Goal: Transaction & Acquisition: Purchase product/service

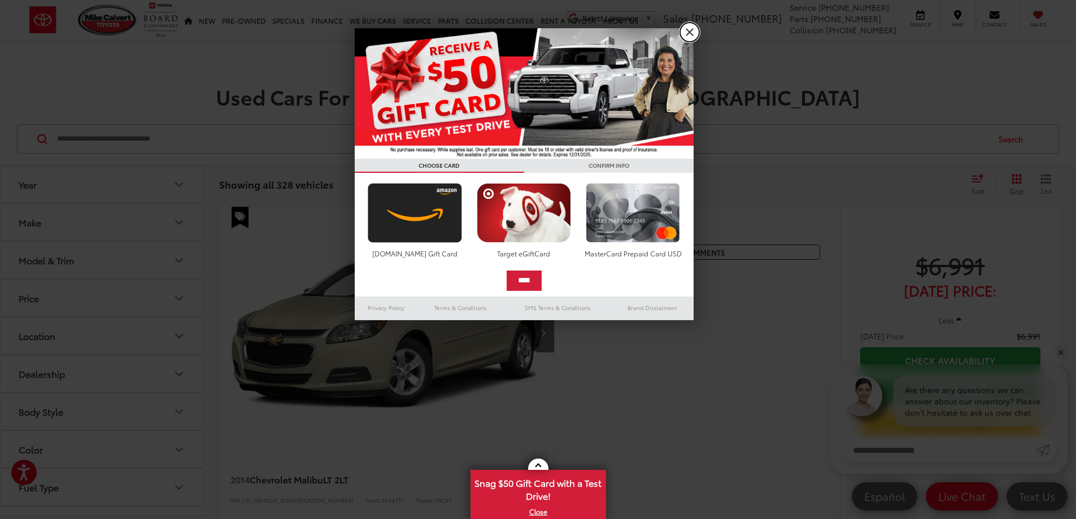
click at [693, 29] on link "X" at bounding box center [689, 32] width 19 height 19
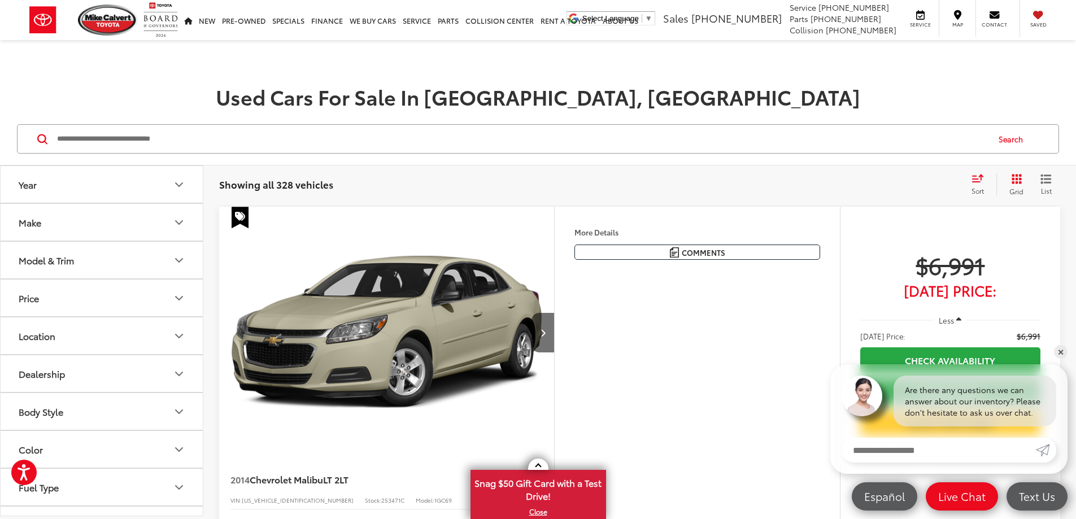
click at [135, 188] on button "Year" at bounding box center [102, 184] width 203 height 37
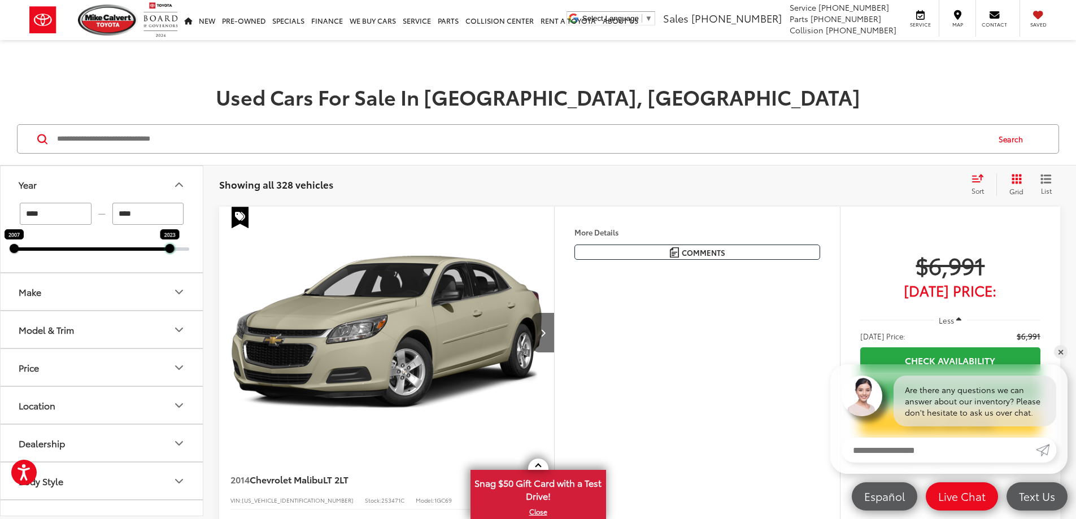
drag, startPoint x: 191, startPoint y: 251, endPoint x: 170, endPoint y: 256, distance: 21.9
click at [170, 256] on div "**** — **** 2007 2023" at bounding box center [102, 237] width 202 height 69
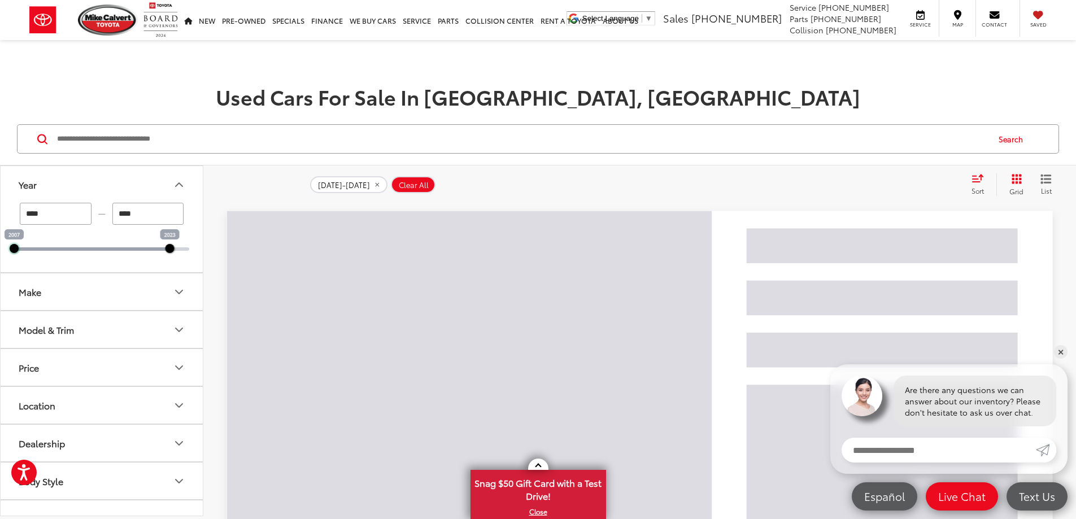
drag, startPoint x: 14, startPoint y: 247, endPoint x: 92, endPoint y: 247, distance: 78.0
click at [92, 247] on div "**** — **** 2007 2023" at bounding box center [101, 227] width 175 height 48
type input "****"
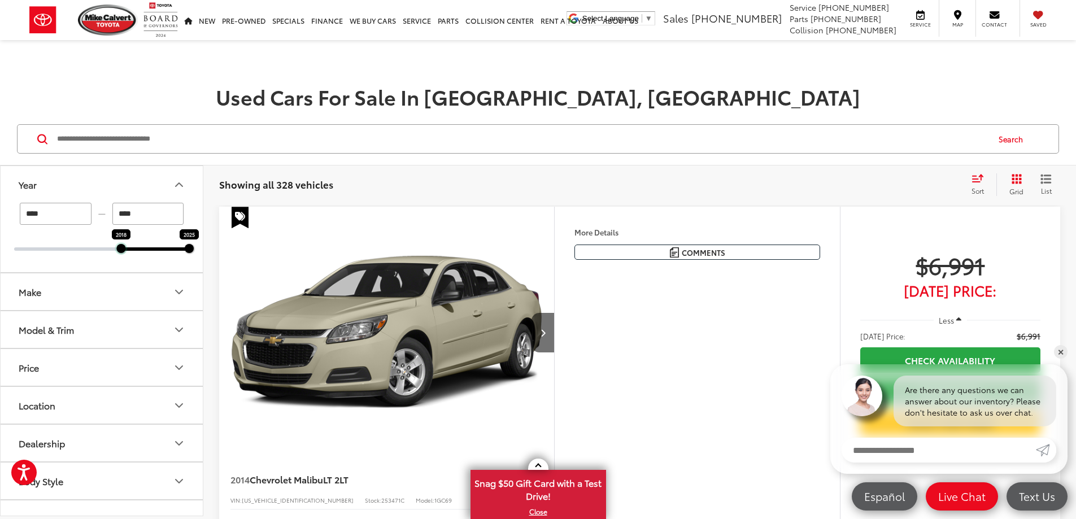
drag, startPoint x: 16, startPoint y: 247, endPoint x: 125, endPoint y: 257, distance: 109.5
click at [125, 257] on div "**** — **** 2018 2025" at bounding box center [102, 237] width 202 height 69
type input "****"
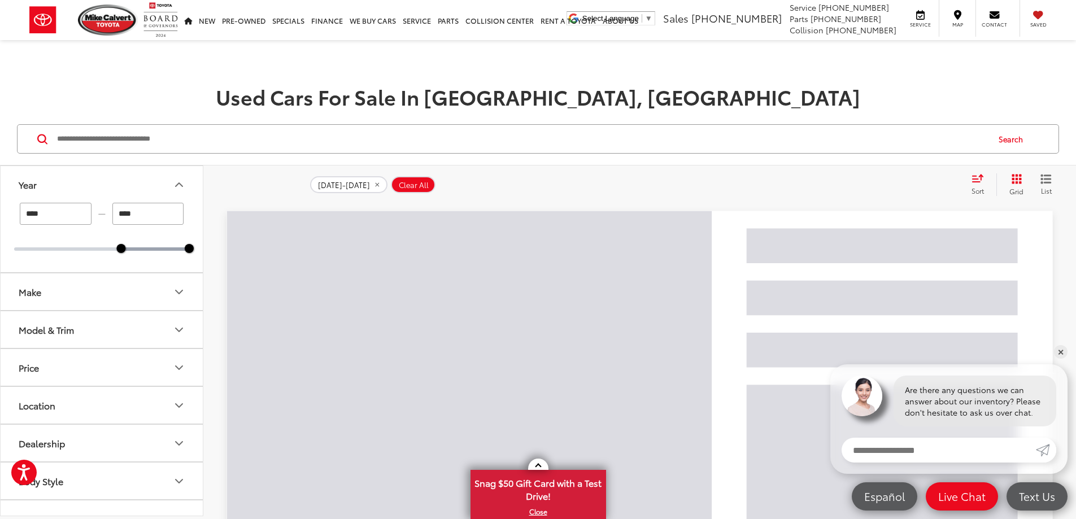
click at [137, 290] on button "Make" at bounding box center [102, 291] width 203 height 37
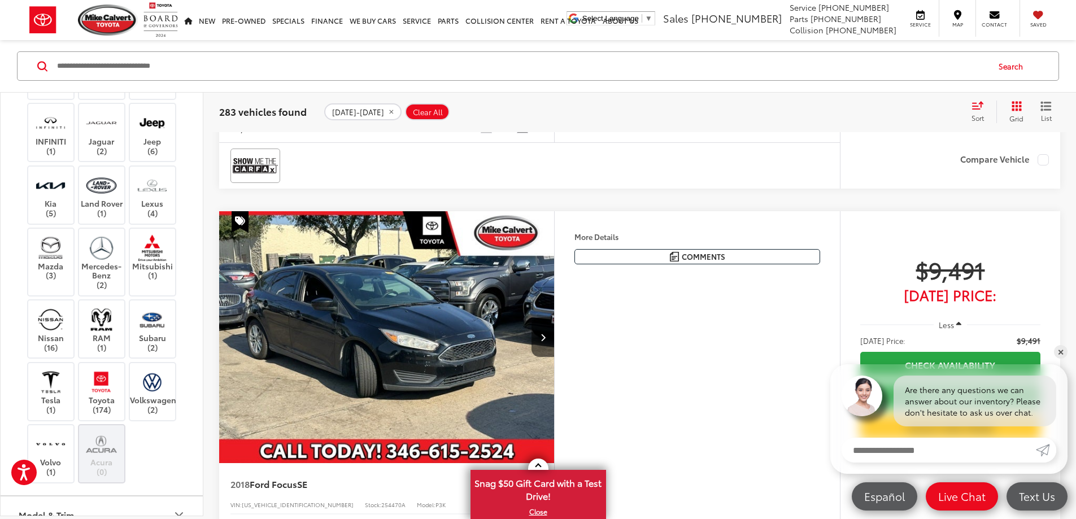
scroll to position [452, 0]
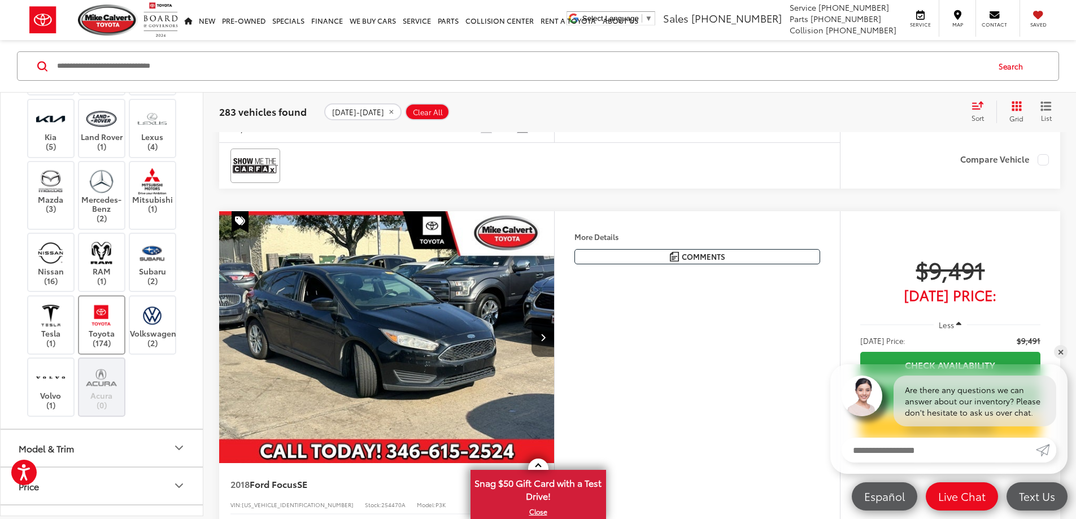
click at [98, 324] on img at bounding box center [101, 315] width 31 height 27
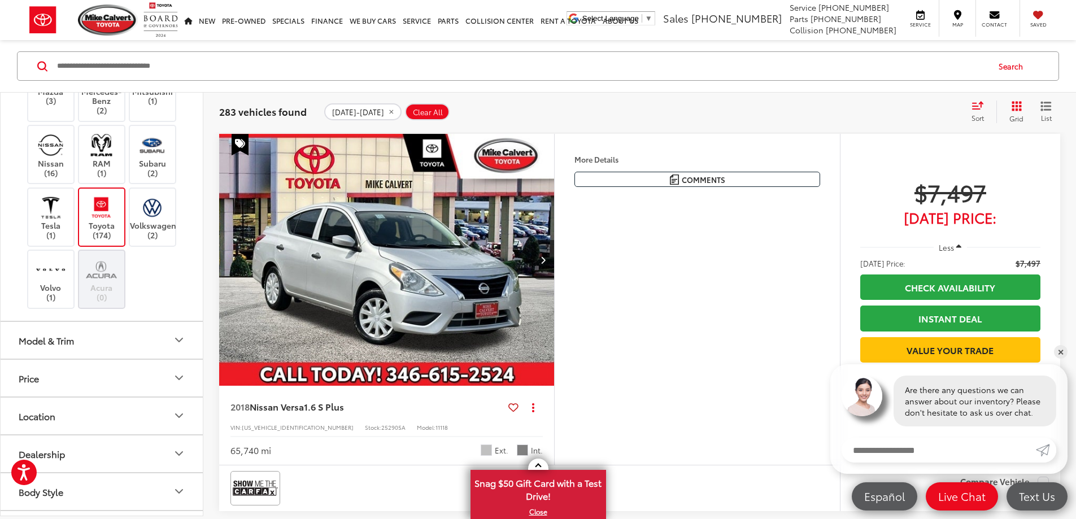
scroll to position [565, 0]
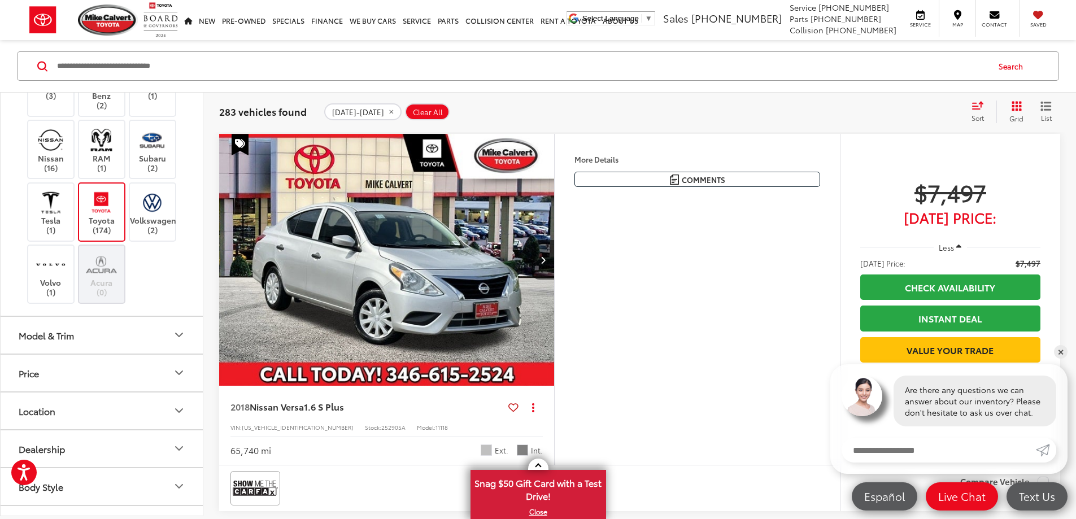
click at [159, 337] on button "Model & Trim" at bounding box center [102, 335] width 203 height 37
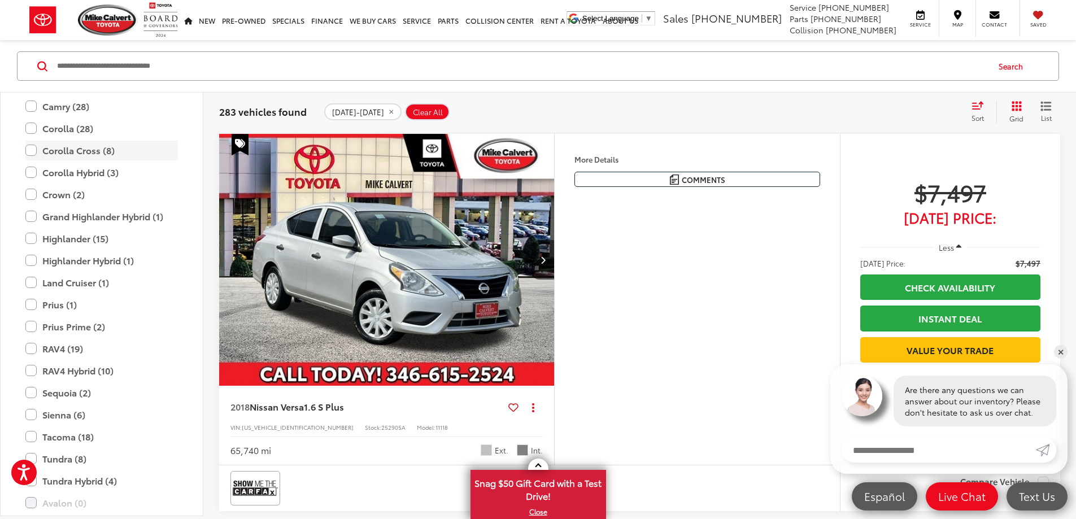
scroll to position [904, 0]
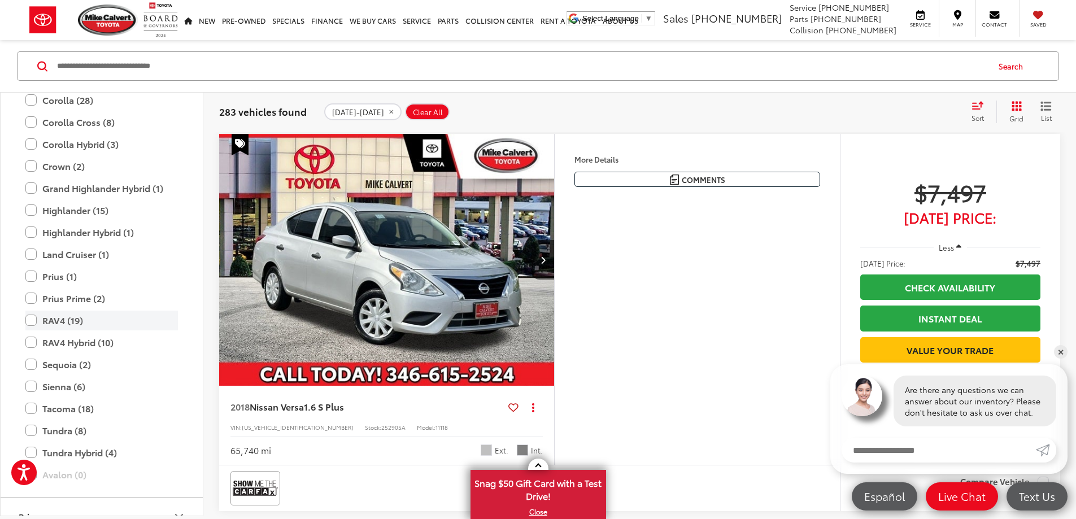
click at [27, 322] on label "RAV4 (19)" at bounding box center [101, 321] width 153 height 20
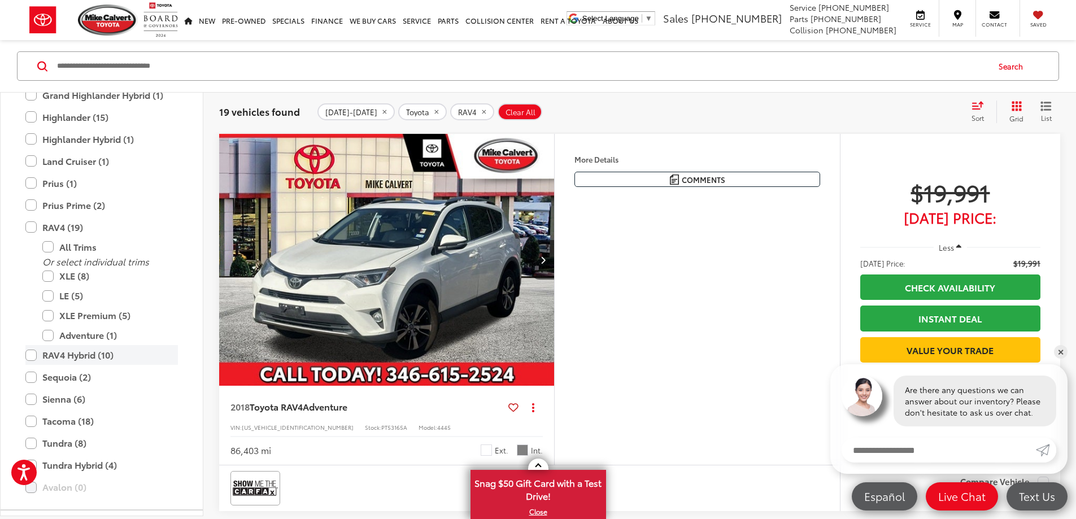
scroll to position [1017, 0]
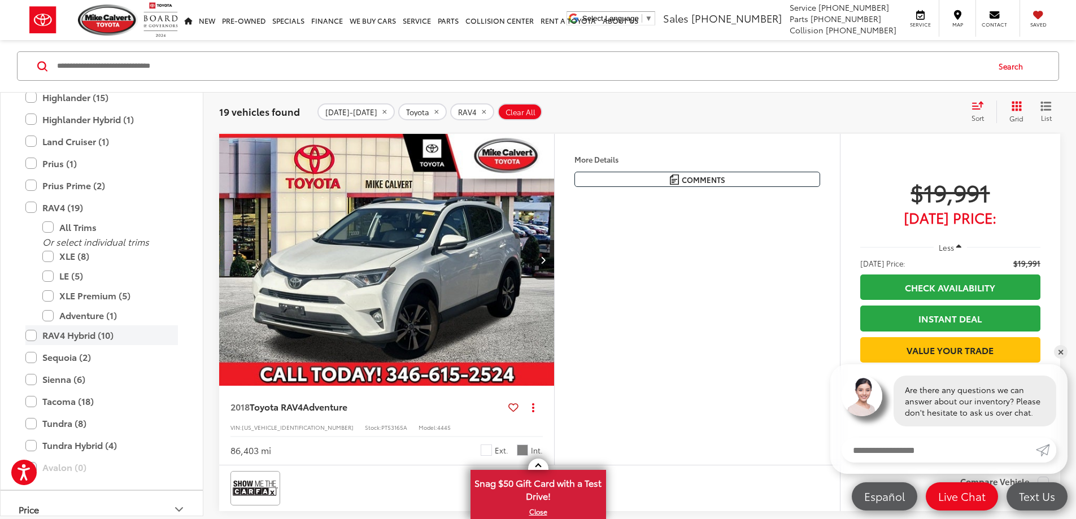
click at [28, 340] on label "RAV4 Hybrid (10)" at bounding box center [101, 335] width 153 height 20
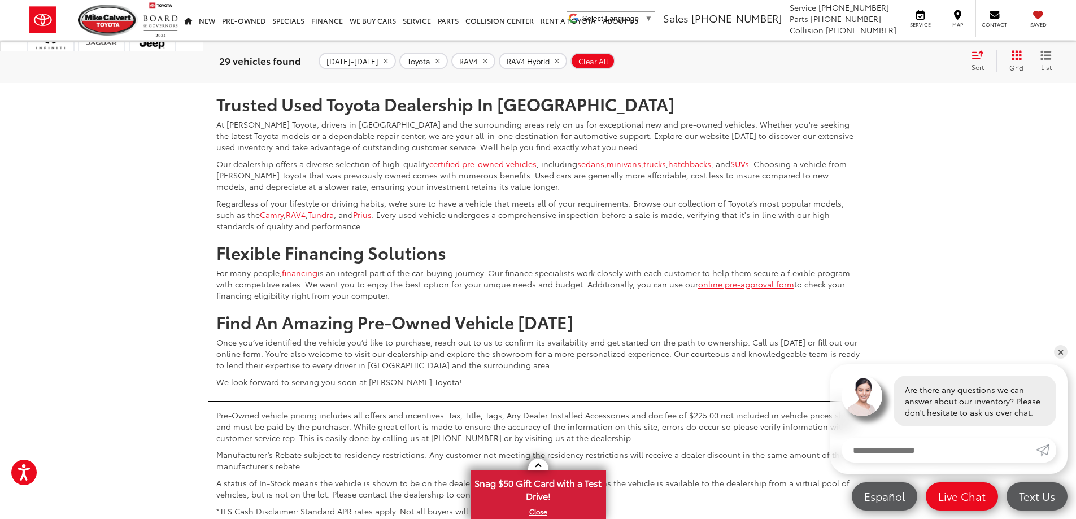
drag, startPoint x: 190, startPoint y: 243, endPoint x: 64, endPoint y: 254, distance: 125.9
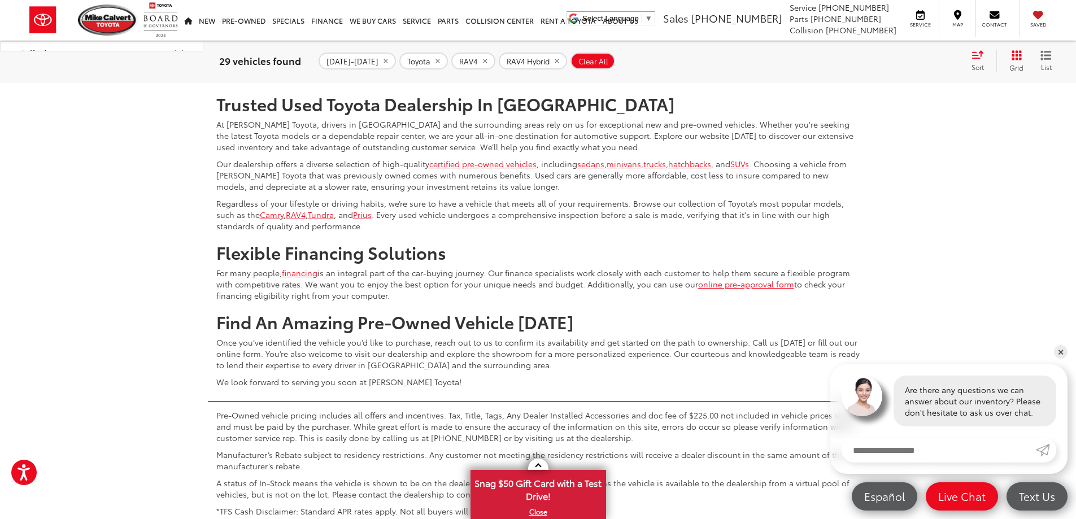
type input "******"
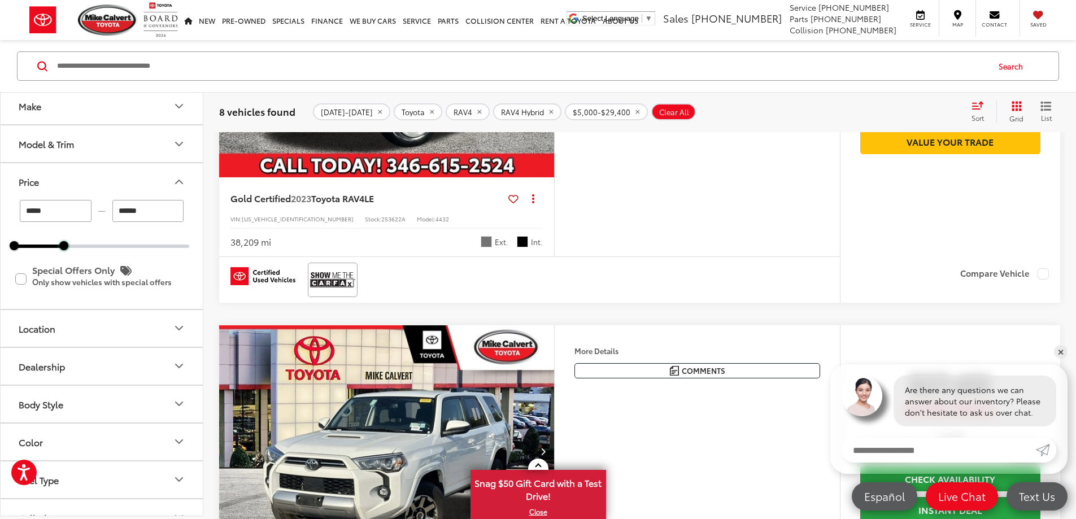
scroll to position [1994, 0]
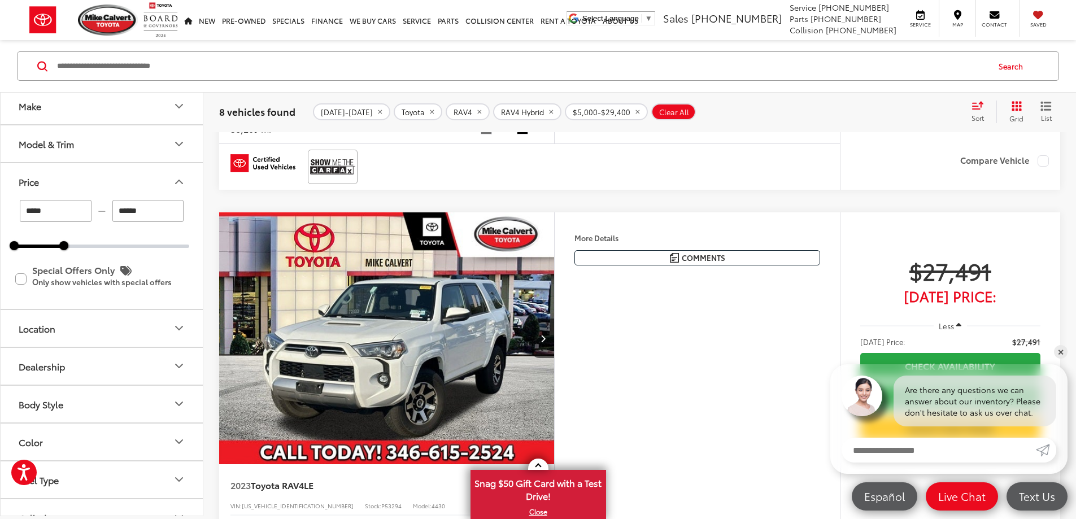
click at [0, 0] on button "More..." at bounding box center [0, 0] width 0 height 0
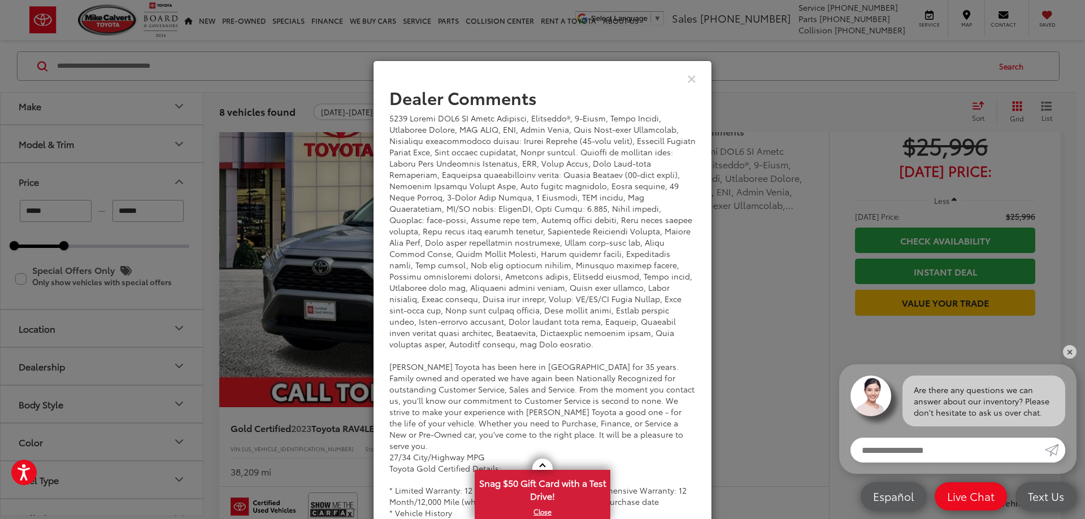
click at [754, 322] on div "Dealer Comments Mike Calvert Toyota has been here in Houston for 35 years. Fami…" at bounding box center [542, 259] width 1085 height 519
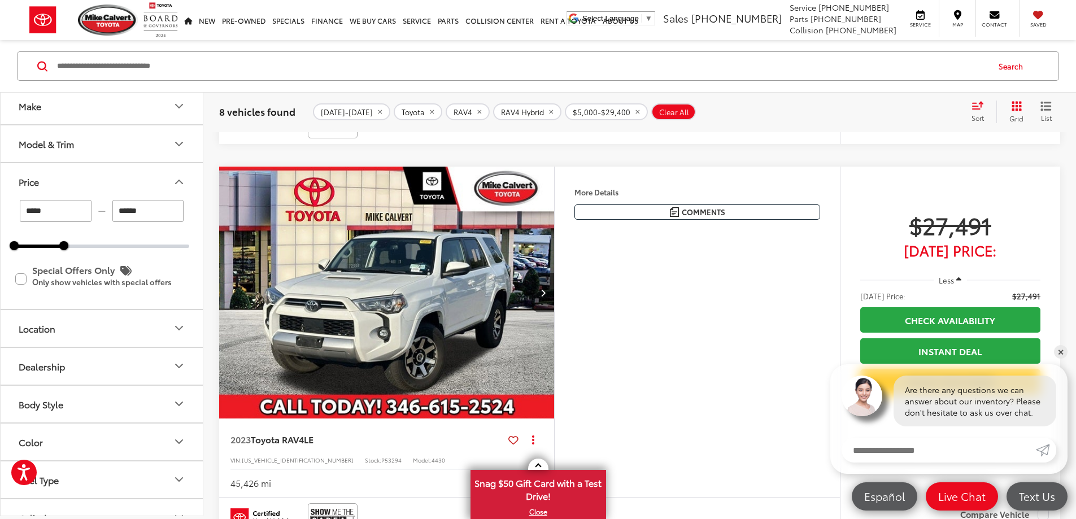
scroll to position [2049, 0]
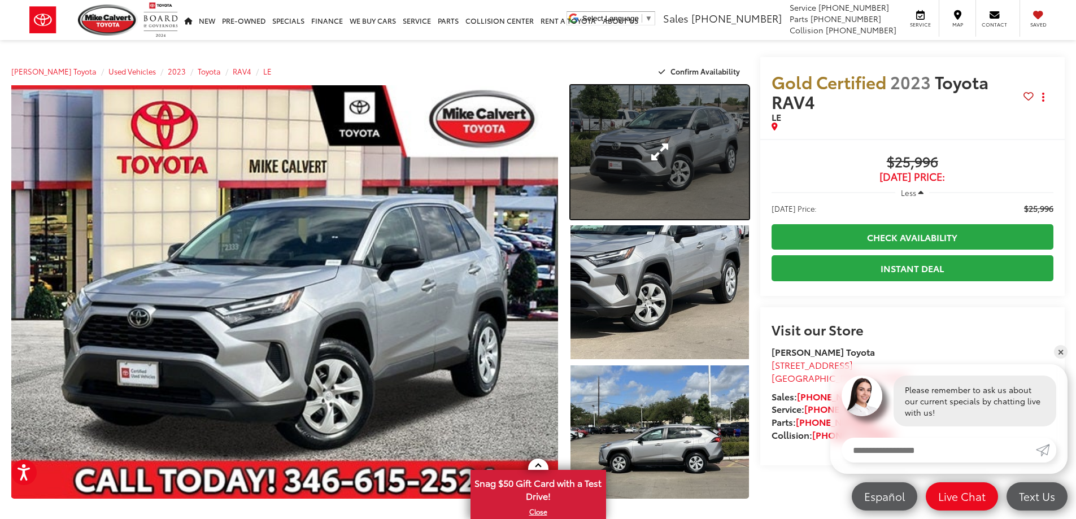
click at [649, 155] on link "Expand Photo 1" at bounding box center [660, 152] width 179 height 134
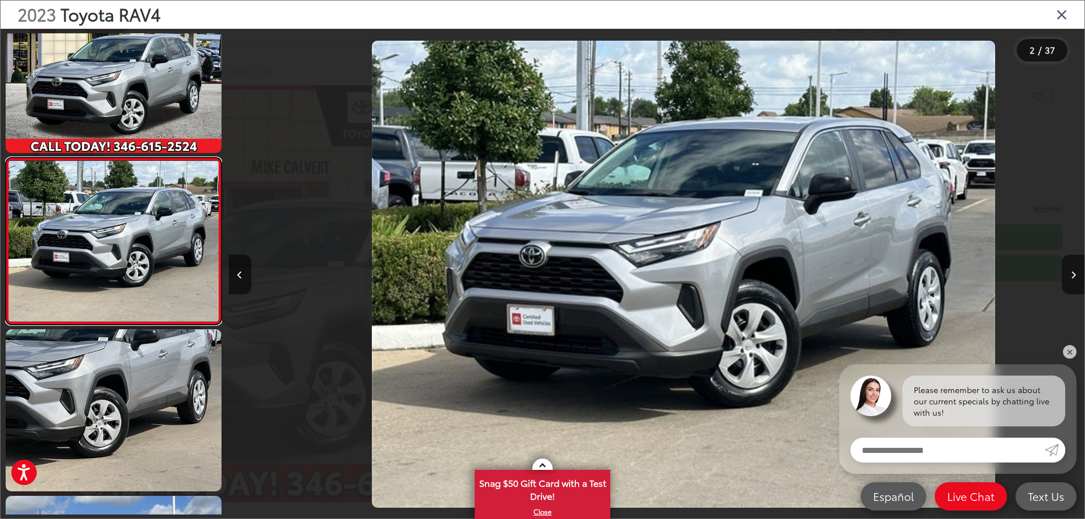
scroll to position [0, 855]
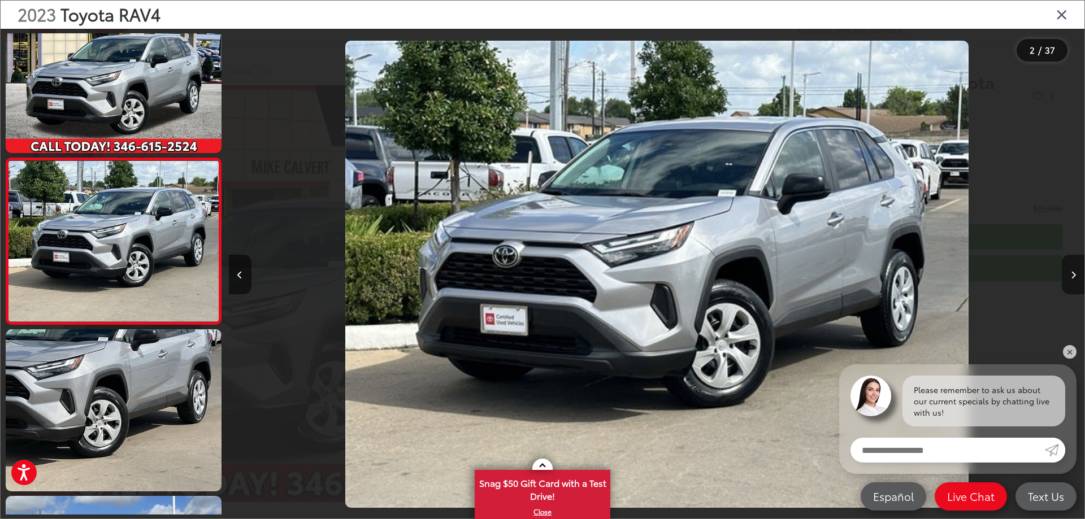
click at [1065, 270] on button "Next image" at bounding box center [1073, 275] width 23 height 40
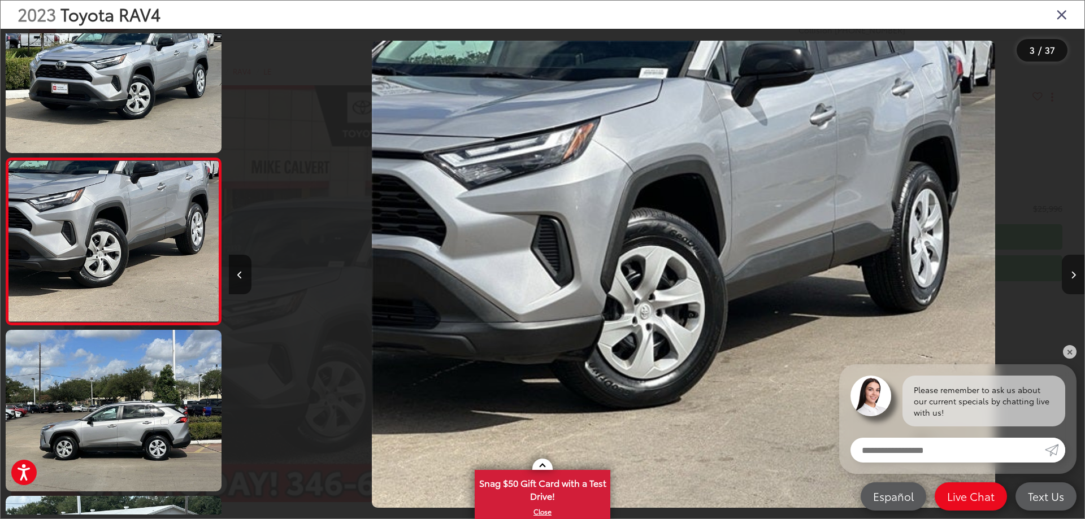
scroll to position [0, 1711]
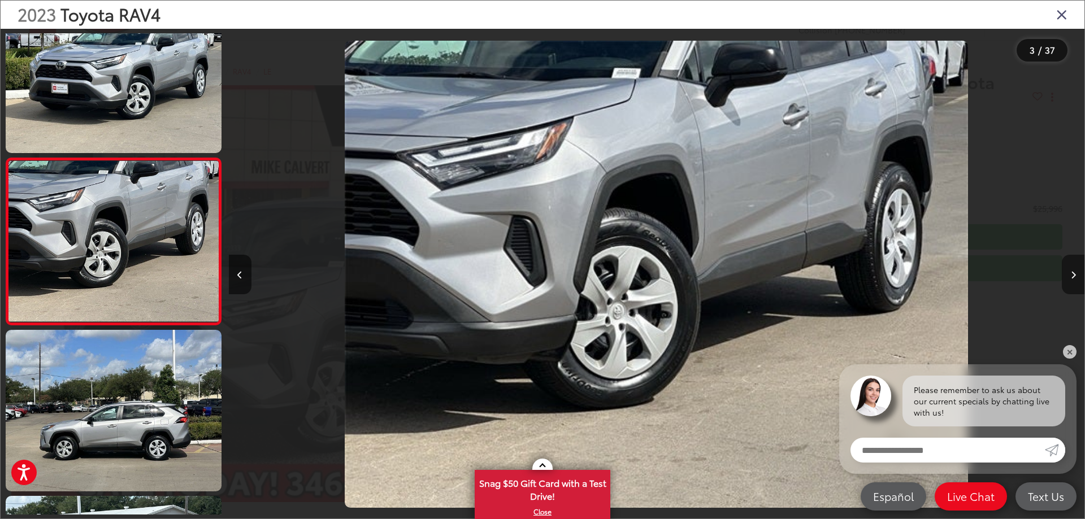
click at [1065, 270] on button "Next image" at bounding box center [1073, 275] width 23 height 40
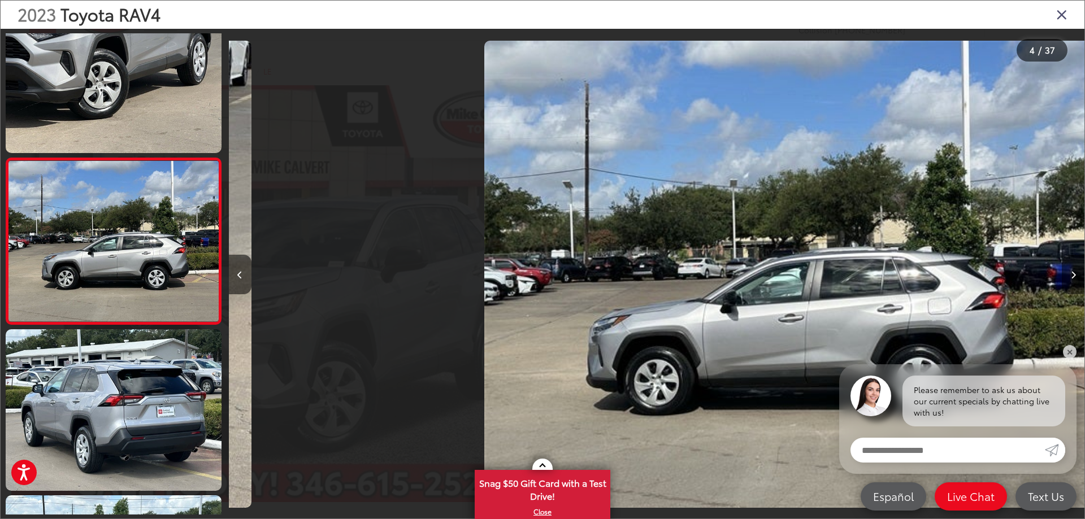
scroll to position [0, 2567]
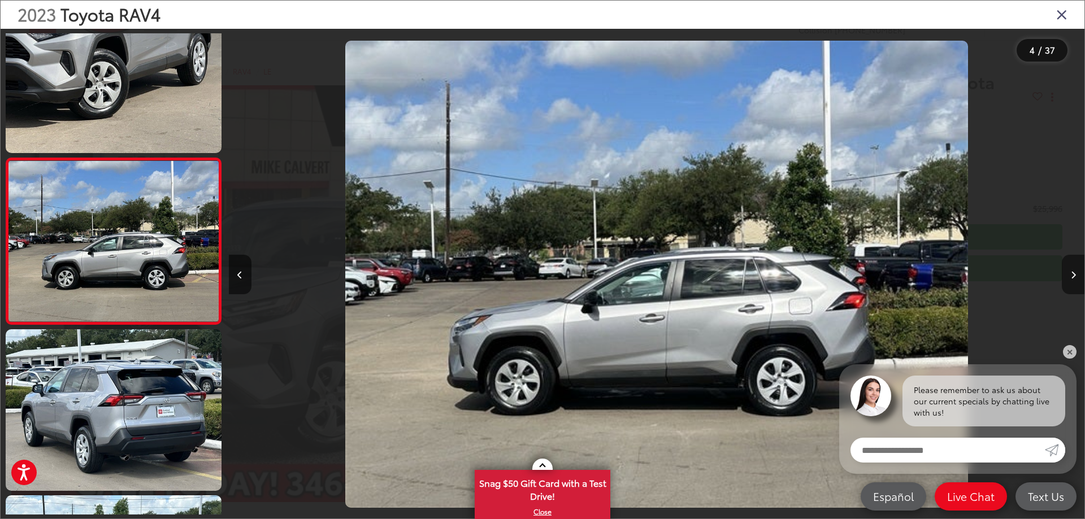
click at [1065, 270] on button "Next image" at bounding box center [1073, 275] width 23 height 40
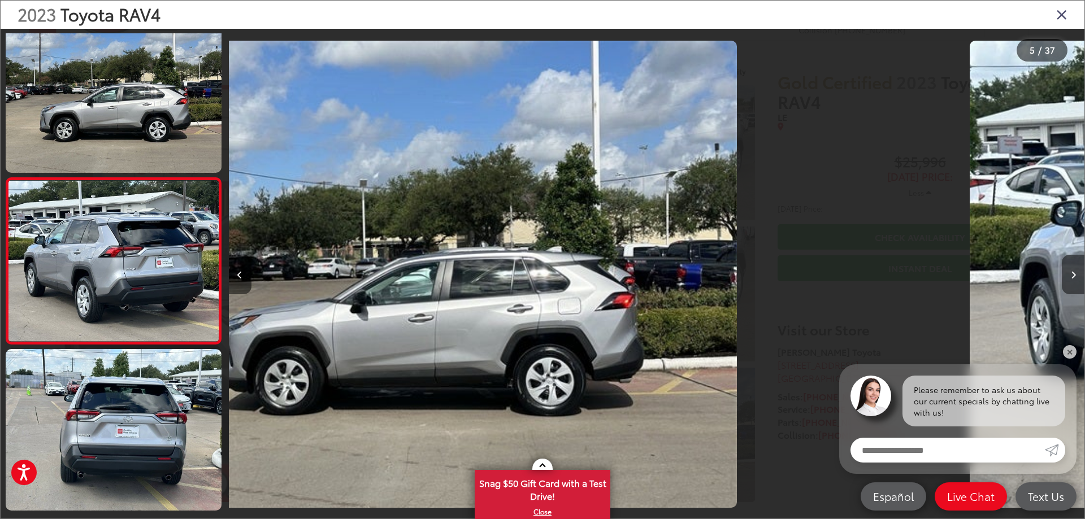
scroll to position [541, 0]
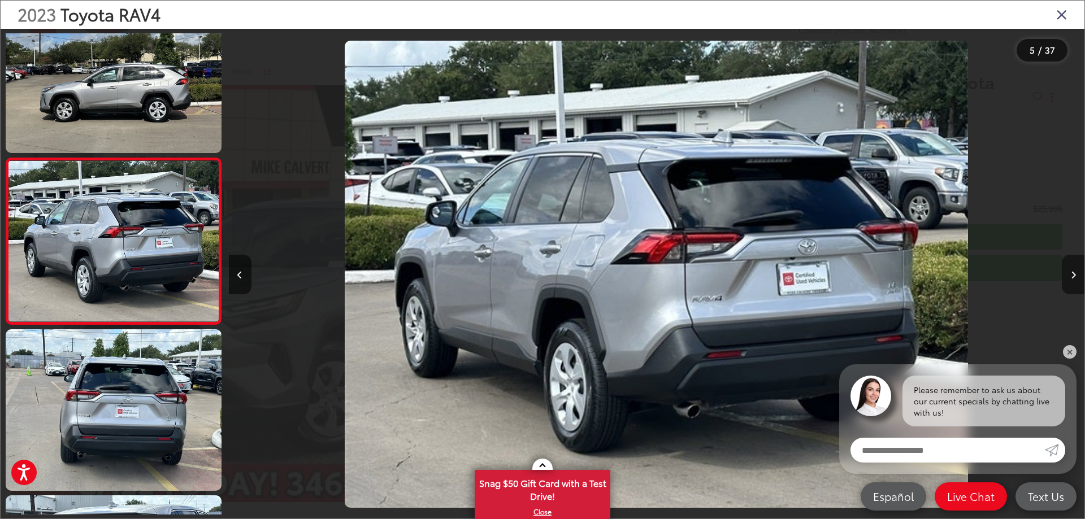
click at [1065, 270] on button "Next image" at bounding box center [1073, 275] width 23 height 40
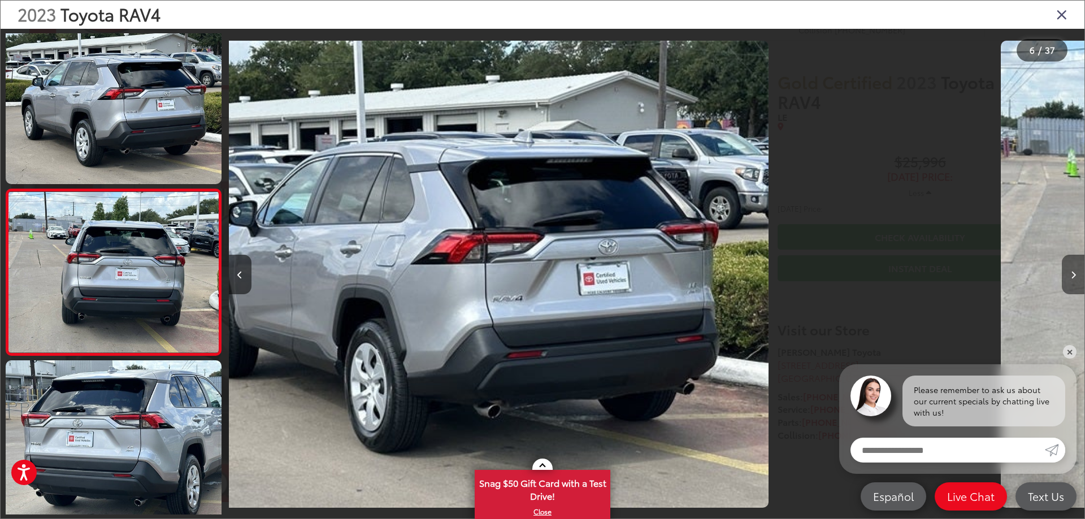
scroll to position [707, 0]
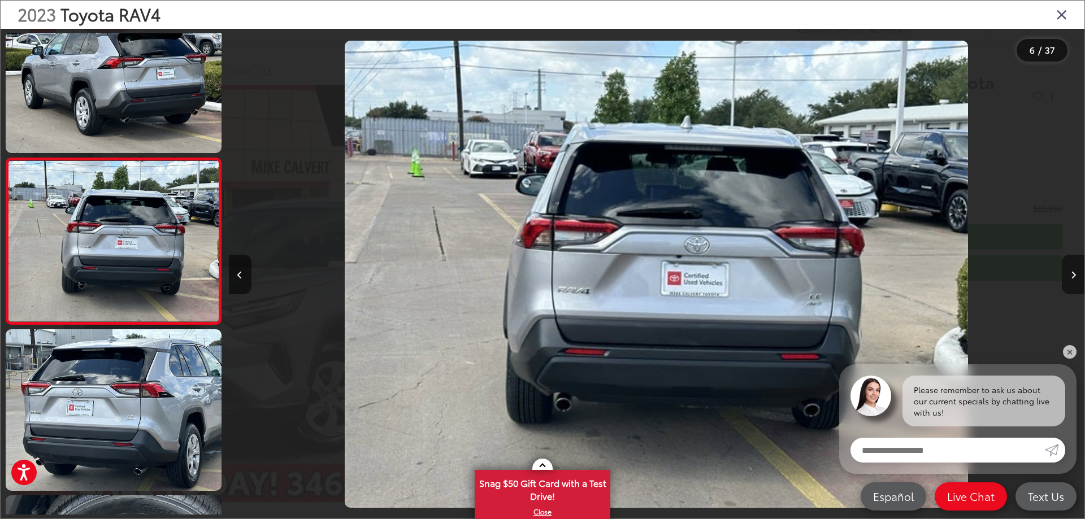
click at [1065, 270] on button "Next image" at bounding box center [1073, 275] width 23 height 40
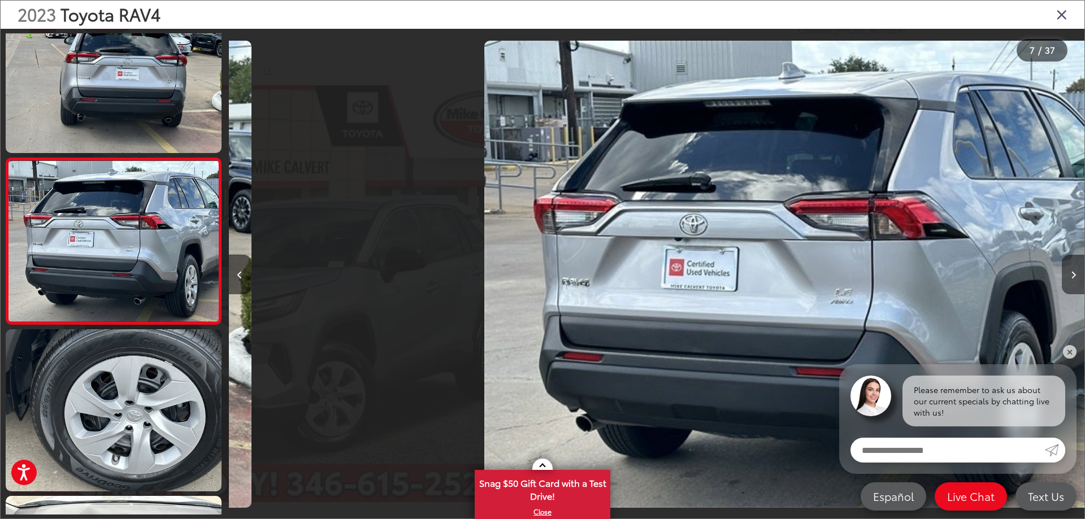
scroll to position [0, 5134]
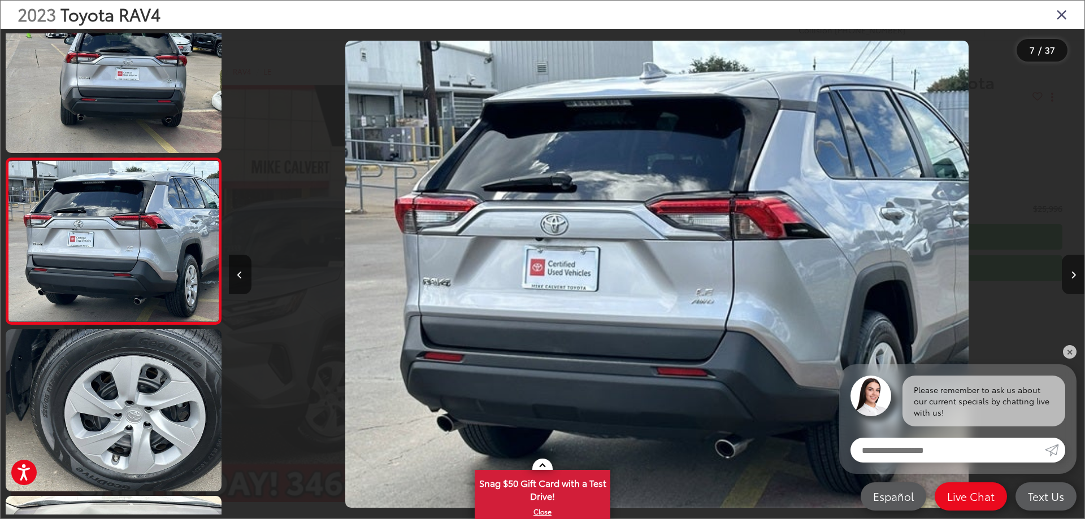
click at [1065, 270] on button "Next image" at bounding box center [1073, 275] width 23 height 40
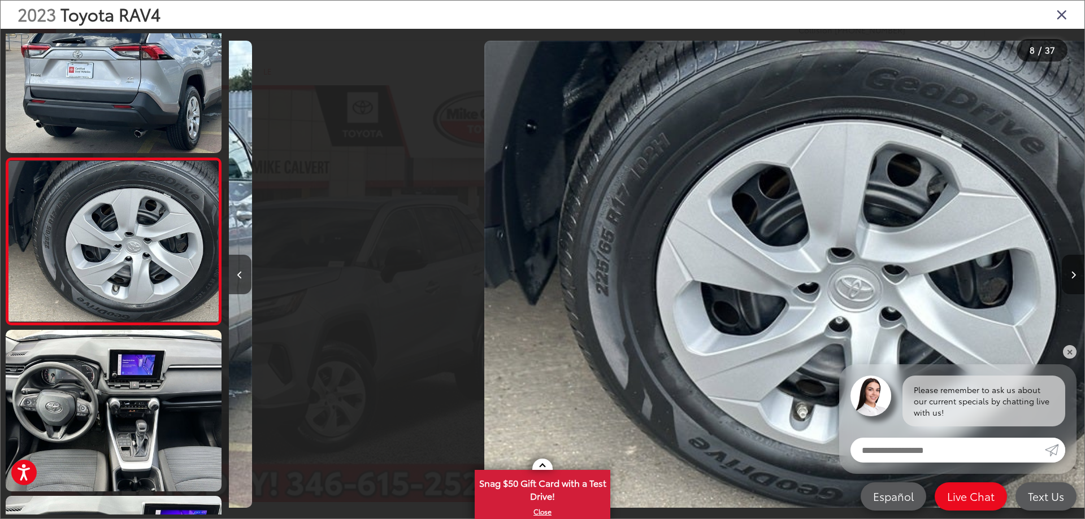
scroll to position [0, 5990]
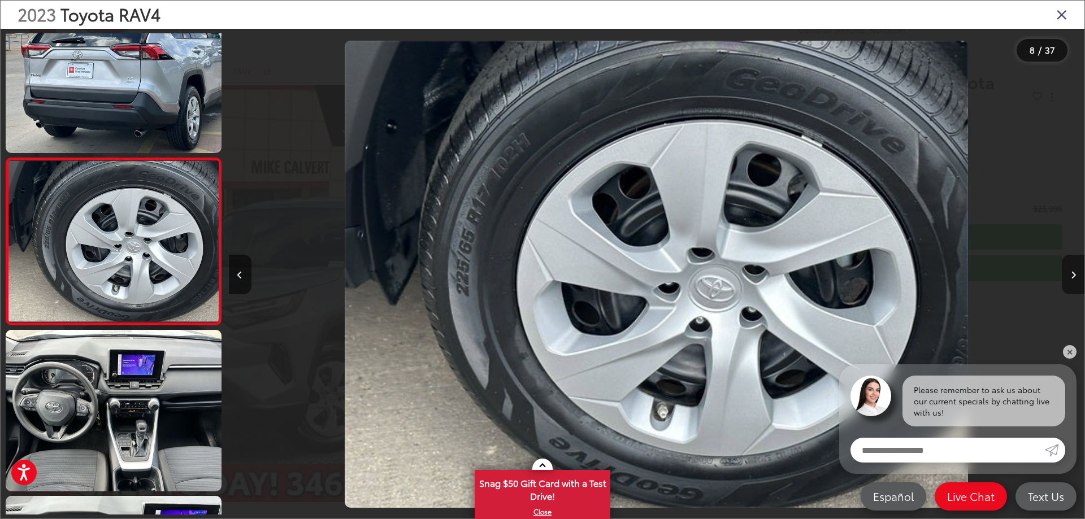
click at [1065, 270] on button "Next image" at bounding box center [1073, 275] width 23 height 40
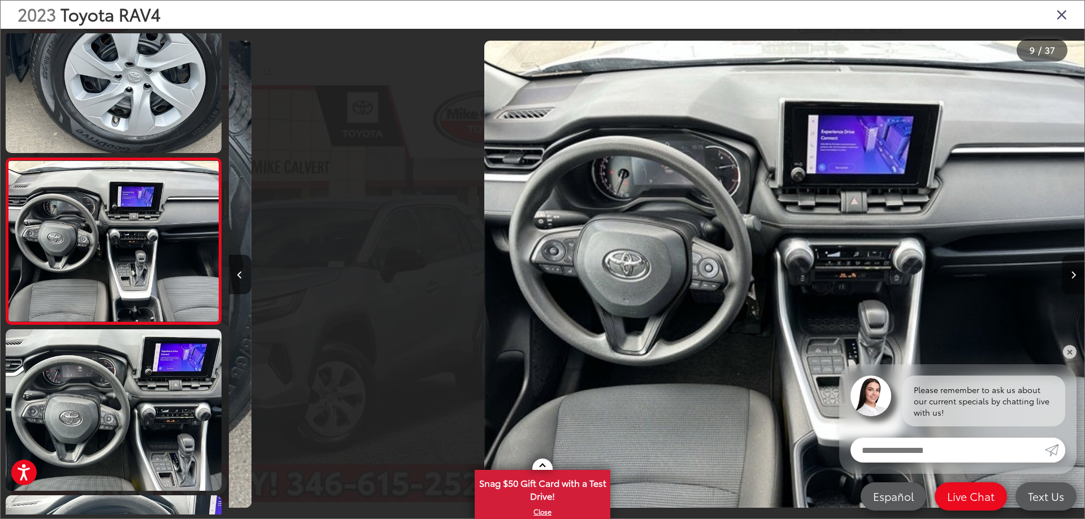
scroll to position [0, 0]
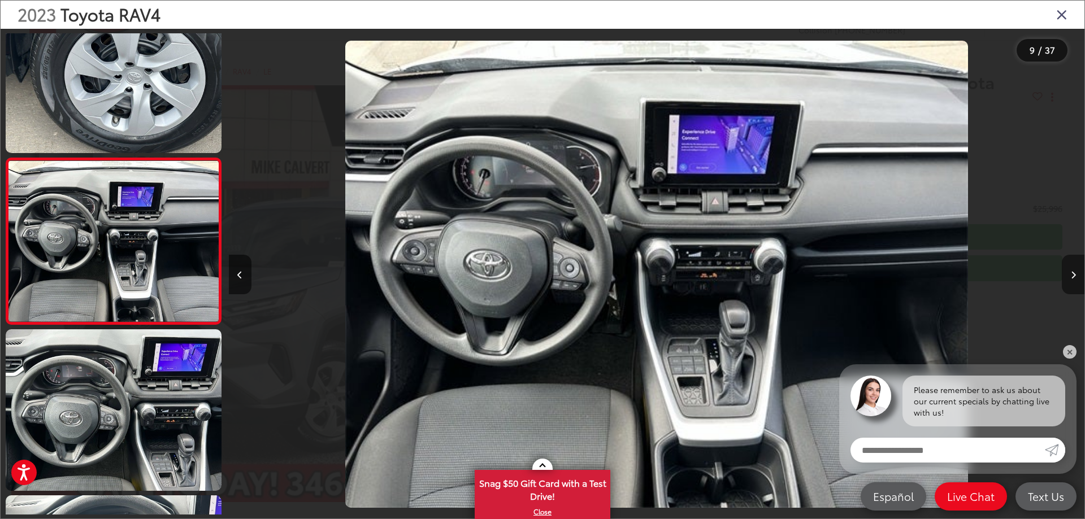
click at [1064, 272] on button "Next image" at bounding box center [1073, 275] width 23 height 40
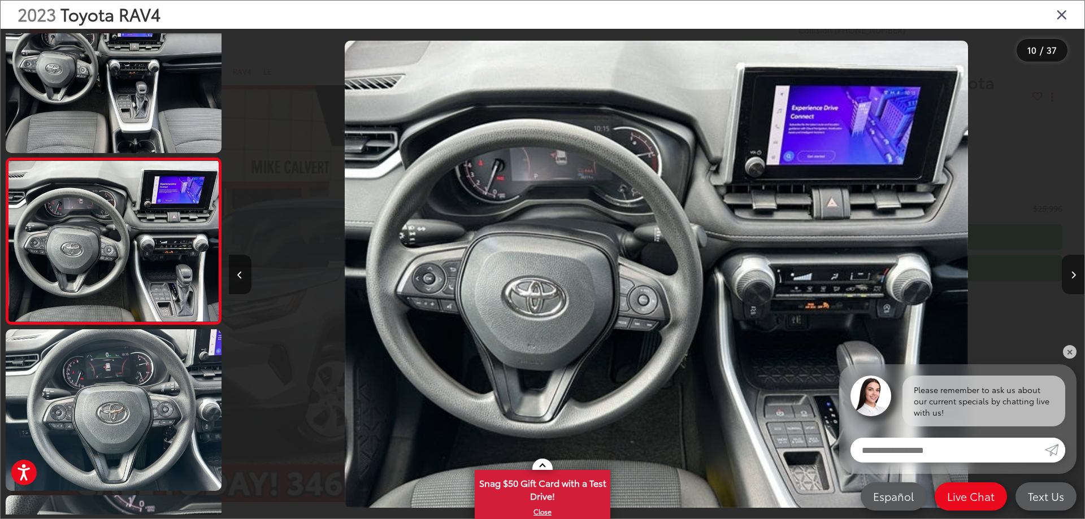
click at [1064, 272] on button "Next image" at bounding box center [1073, 275] width 23 height 40
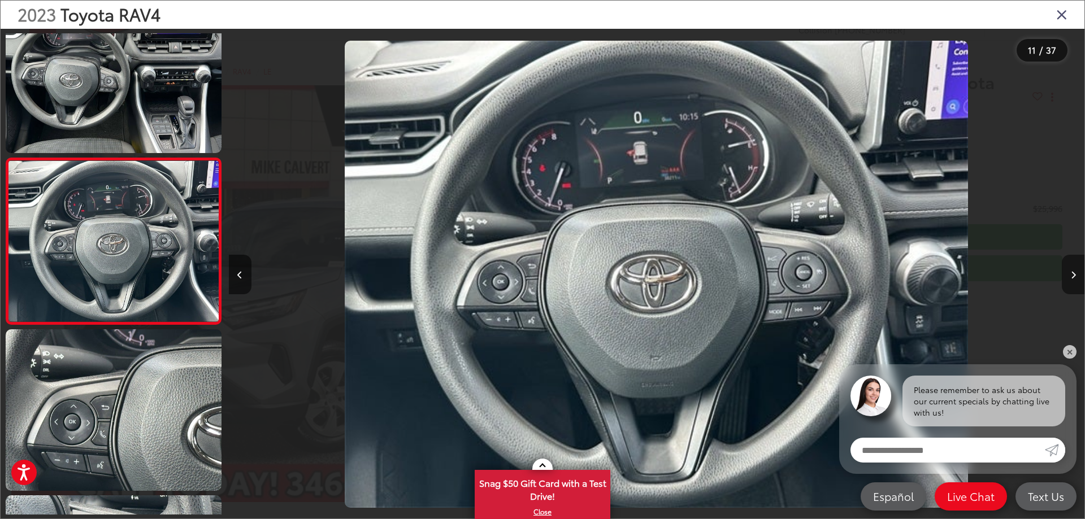
click at [1064, 272] on button "Next image" at bounding box center [1073, 275] width 23 height 40
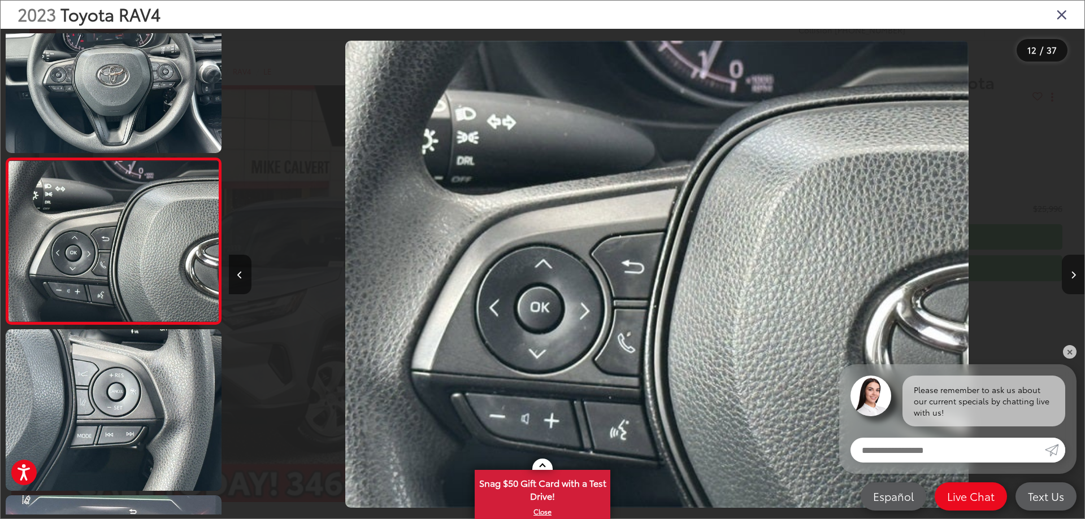
click at [1064, 272] on button "Next image" at bounding box center [1073, 275] width 23 height 40
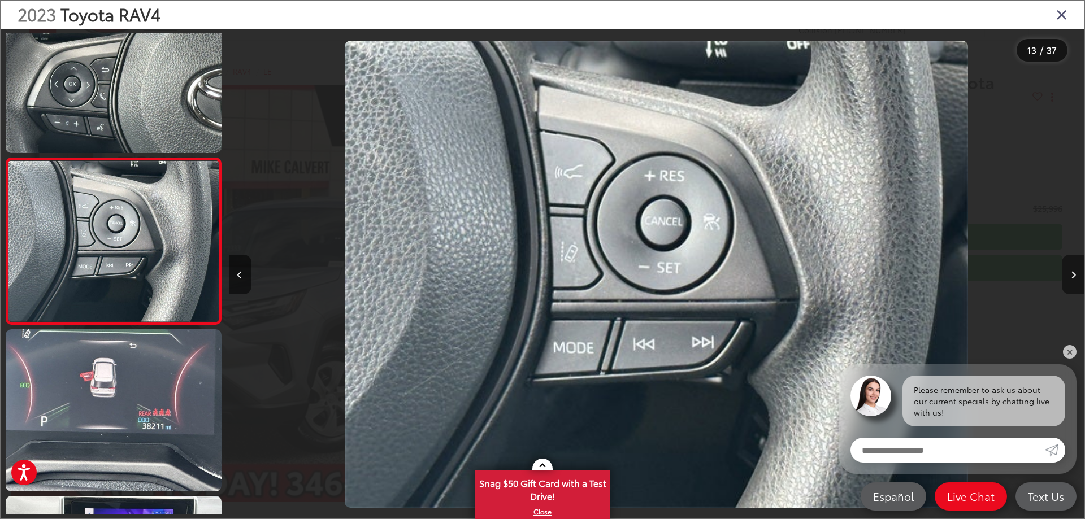
click at [1064, 272] on button "Next image" at bounding box center [1073, 275] width 23 height 40
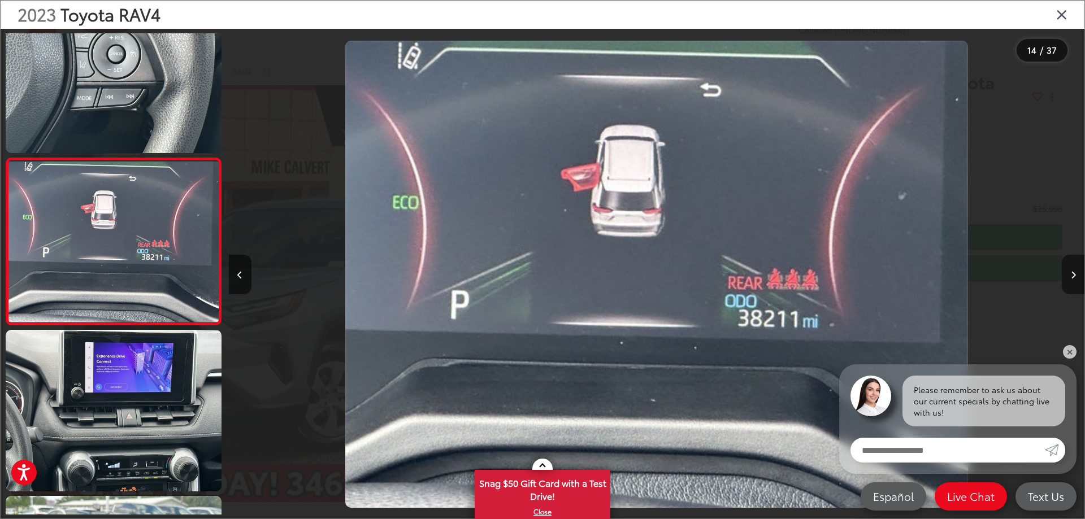
click at [1064, 272] on button "Next image" at bounding box center [1073, 275] width 23 height 40
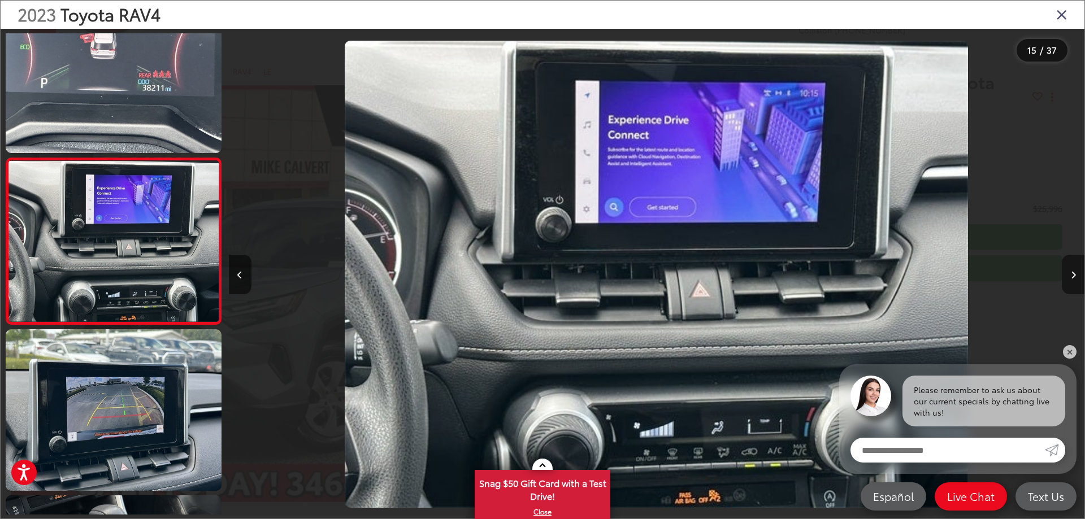
click at [1064, 272] on button "Next image" at bounding box center [1073, 275] width 23 height 40
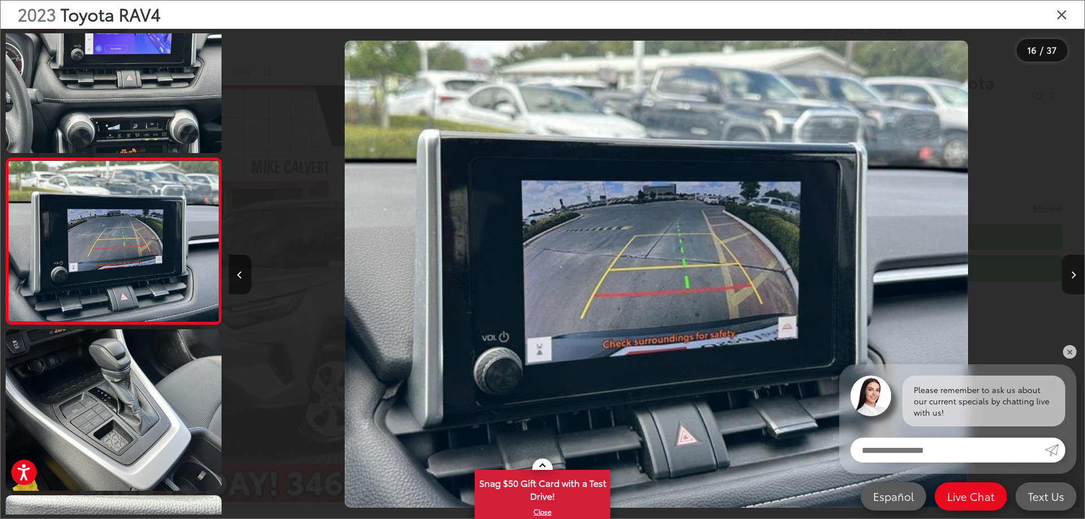
click at [1064, 272] on button "Next image" at bounding box center [1073, 275] width 23 height 40
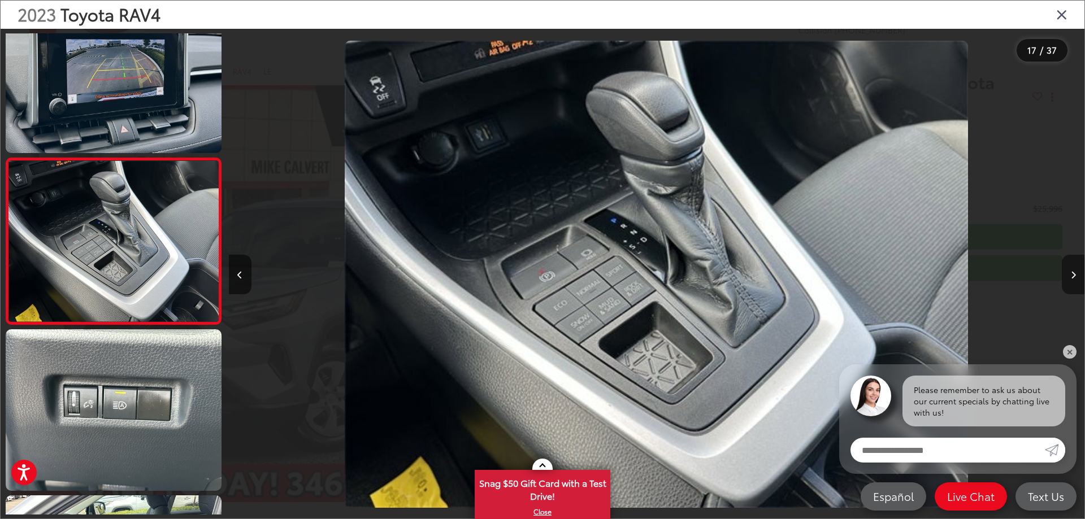
click at [1064, 272] on button "Next image" at bounding box center [1073, 275] width 23 height 40
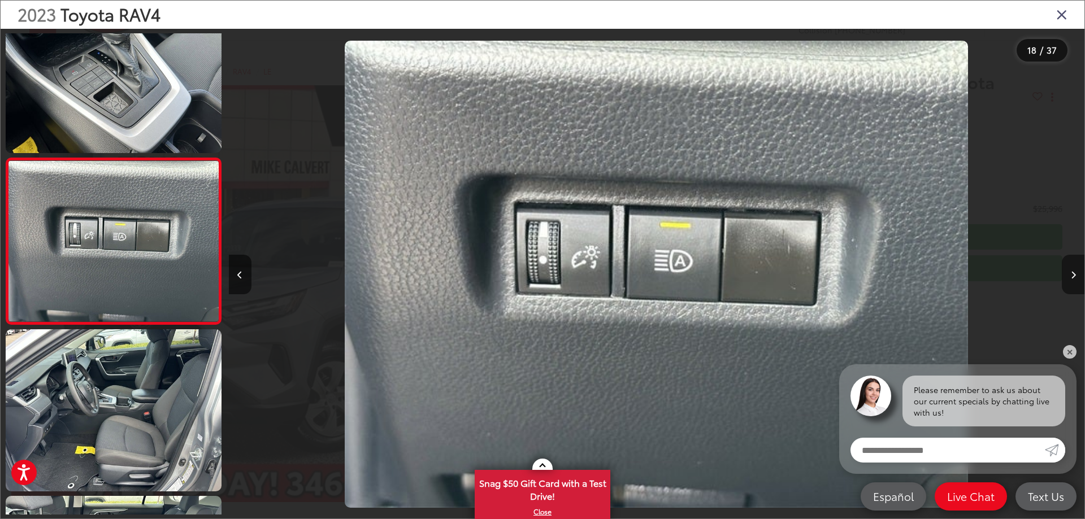
click at [1064, 272] on button "Next image" at bounding box center [1073, 275] width 23 height 40
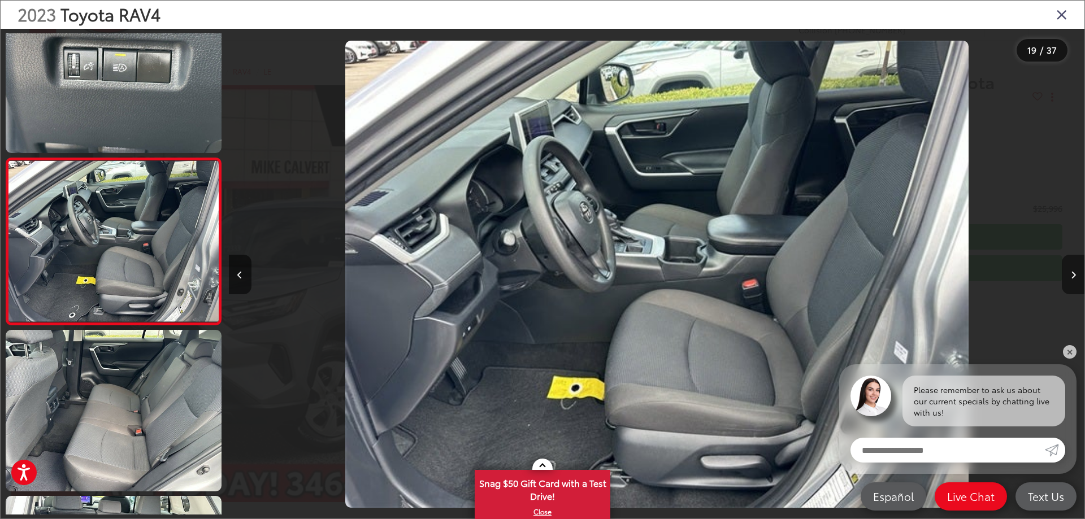
click at [1064, 272] on button "Next image" at bounding box center [1073, 275] width 23 height 40
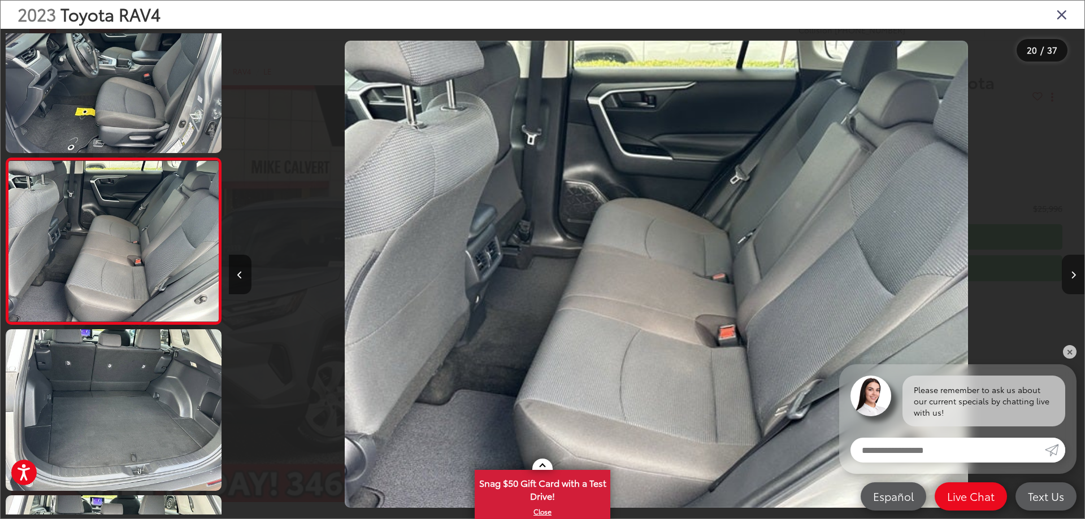
click at [1064, 272] on button "Next image" at bounding box center [1073, 275] width 23 height 40
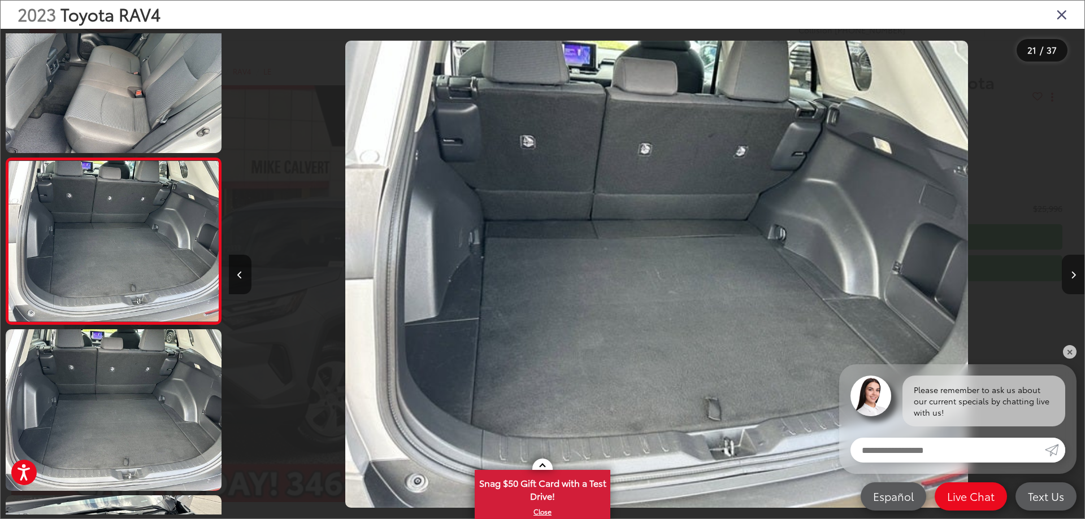
click at [1064, 272] on button "Next image" at bounding box center [1073, 275] width 23 height 40
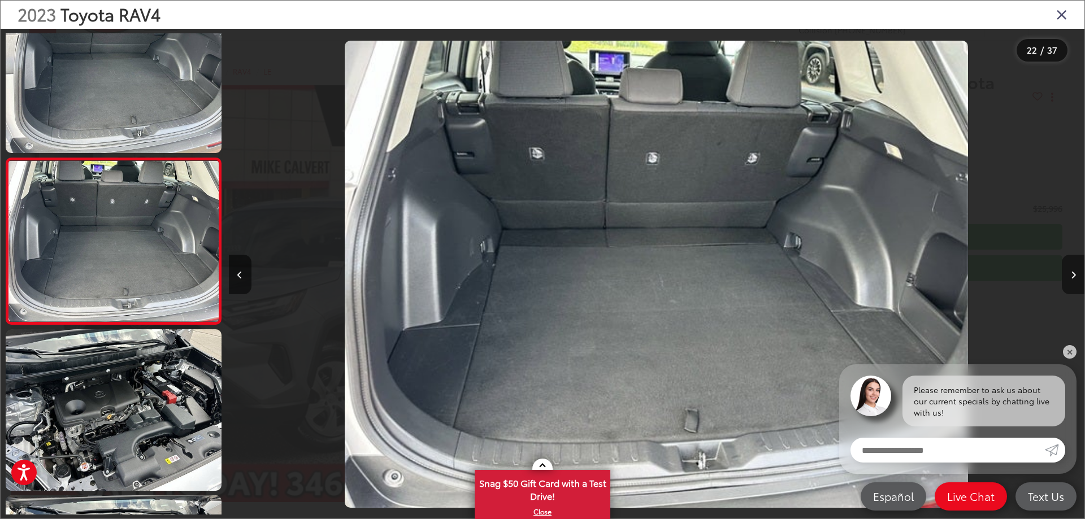
click at [1064, 272] on button "Next image" at bounding box center [1073, 275] width 23 height 40
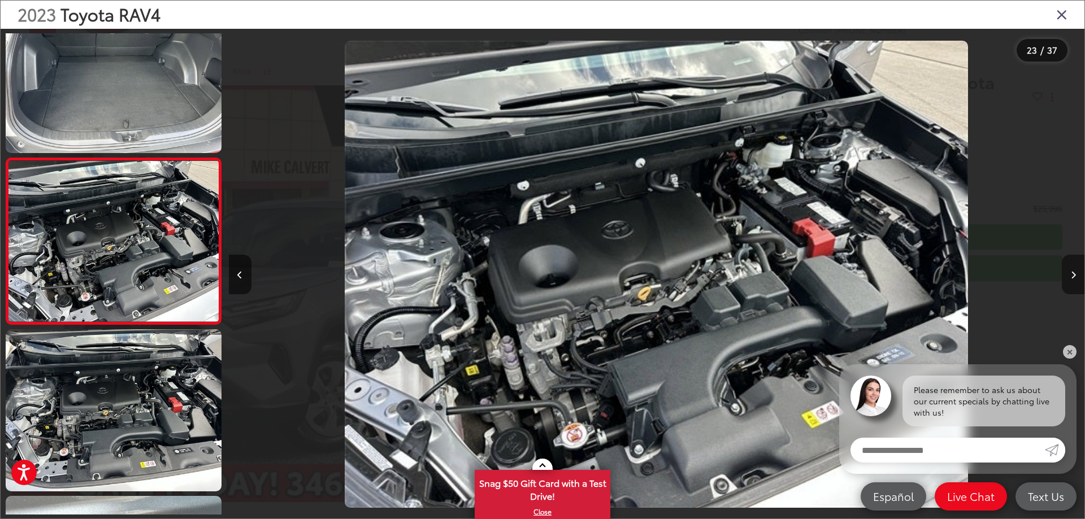
click at [1064, 272] on button "Next image" at bounding box center [1073, 275] width 23 height 40
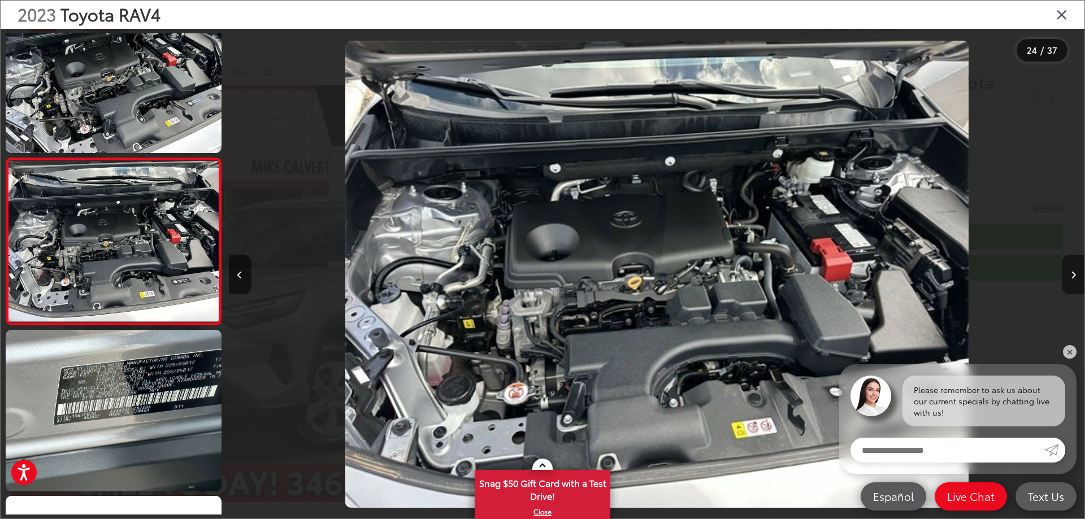
click at [1064, 272] on button "Next image" at bounding box center [1073, 275] width 23 height 40
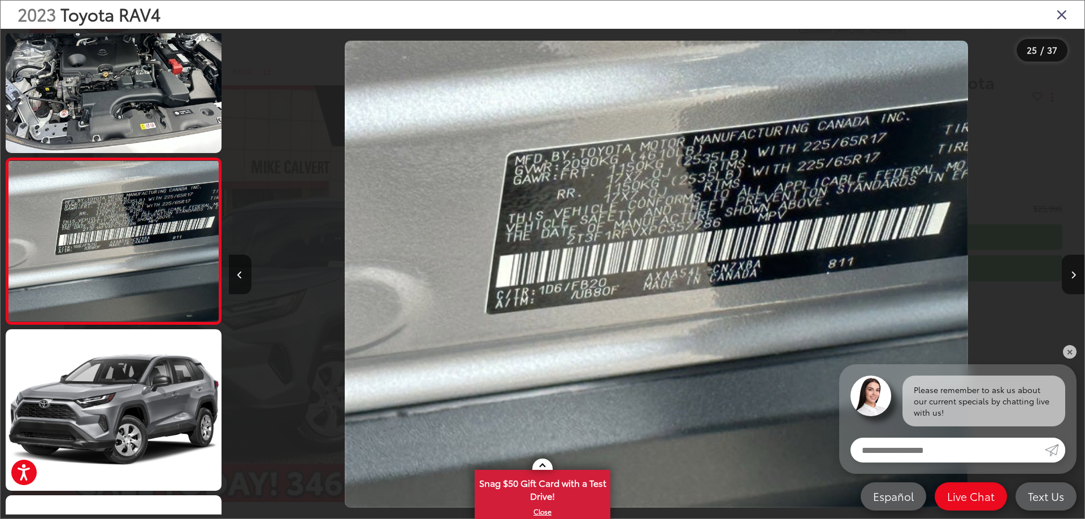
click at [1005, 255] on div at bounding box center [977, 274] width 214 height 491
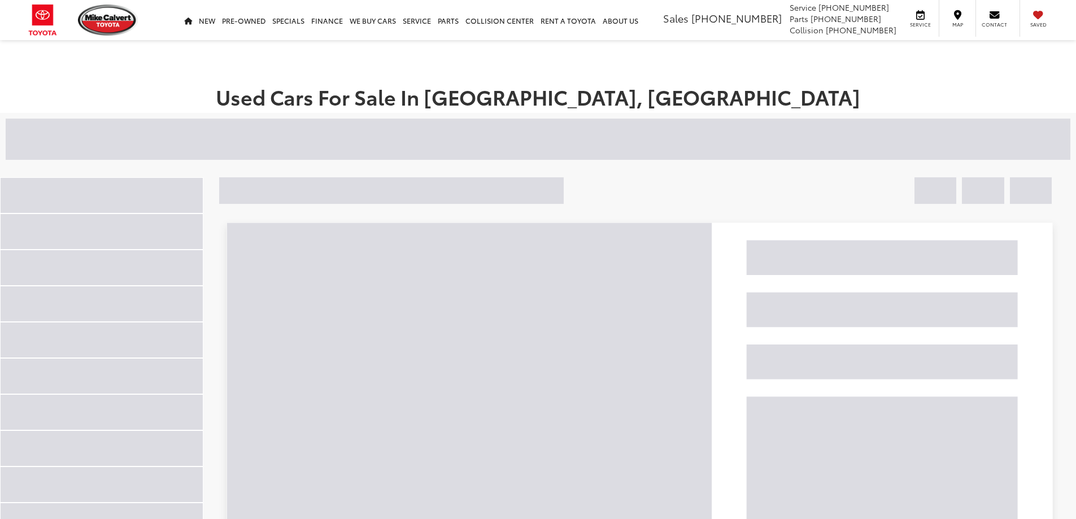
click at [1063, 13] on div "Mike Calvert Toyota Sales 713-597-5313 Service 346-577-8734 Parts 713-561-5088 …" at bounding box center [538, 20] width 1076 height 40
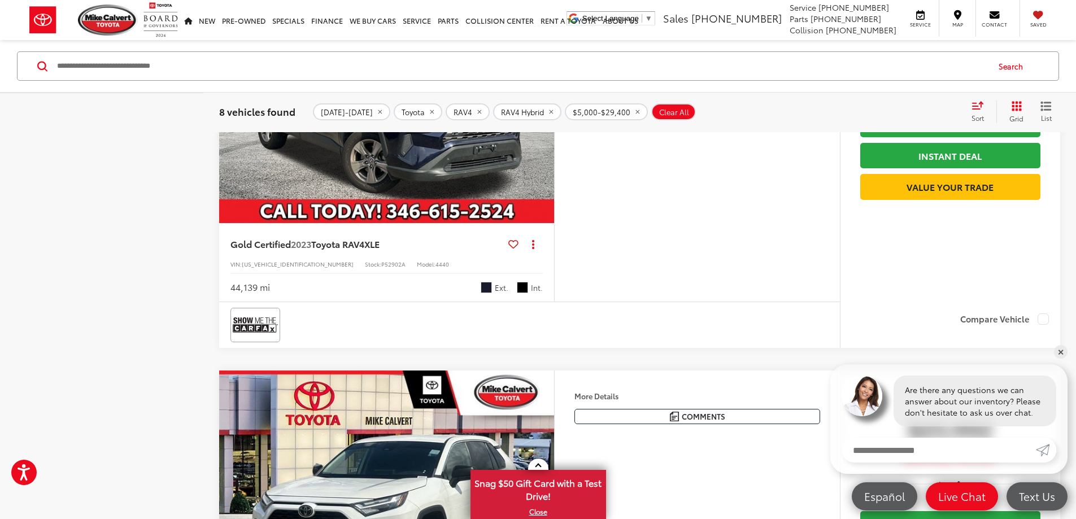
scroll to position [1033, 0]
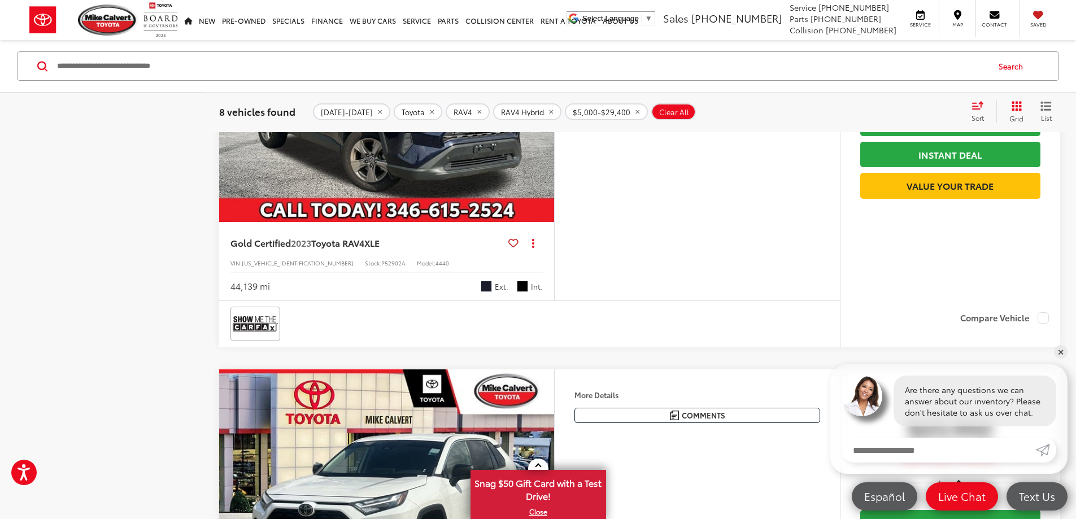
click at [555, 223] on img "2023 Toyota RAV4 XLE 0" at bounding box center [387, 96] width 337 height 253
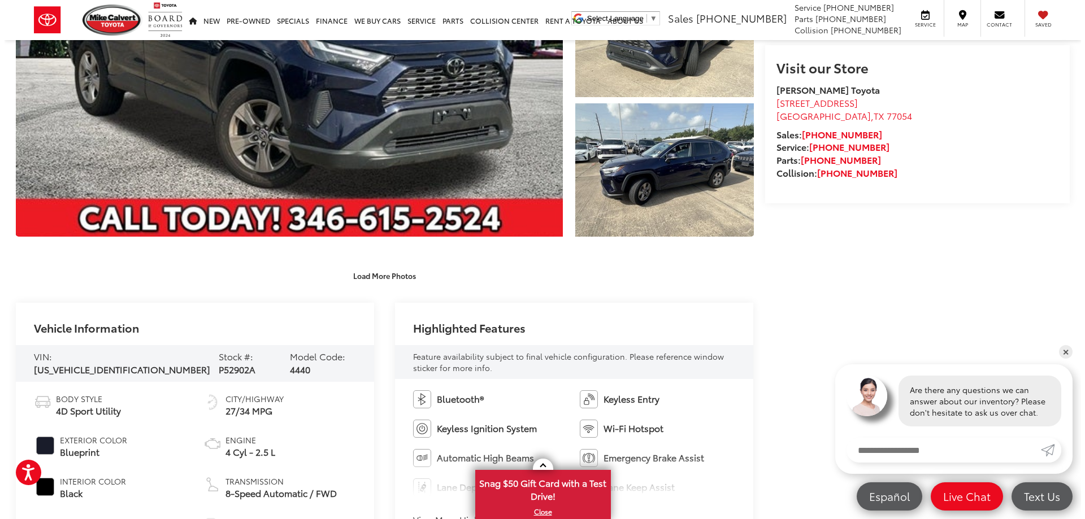
scroll to position [226, 0]
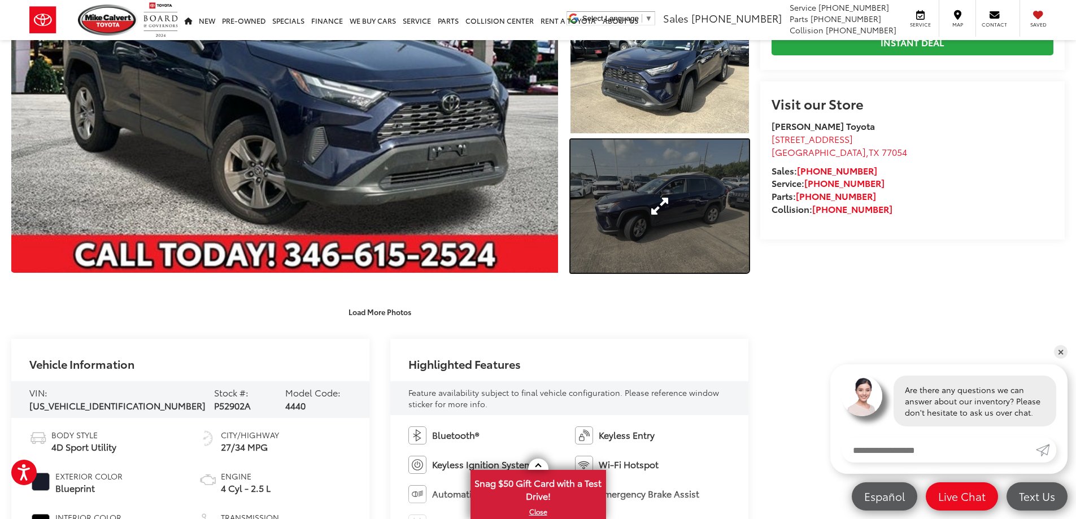
click at [651, 250] on link "Expand Photo 3" at bounding box center [660, 207] width 179 height 134
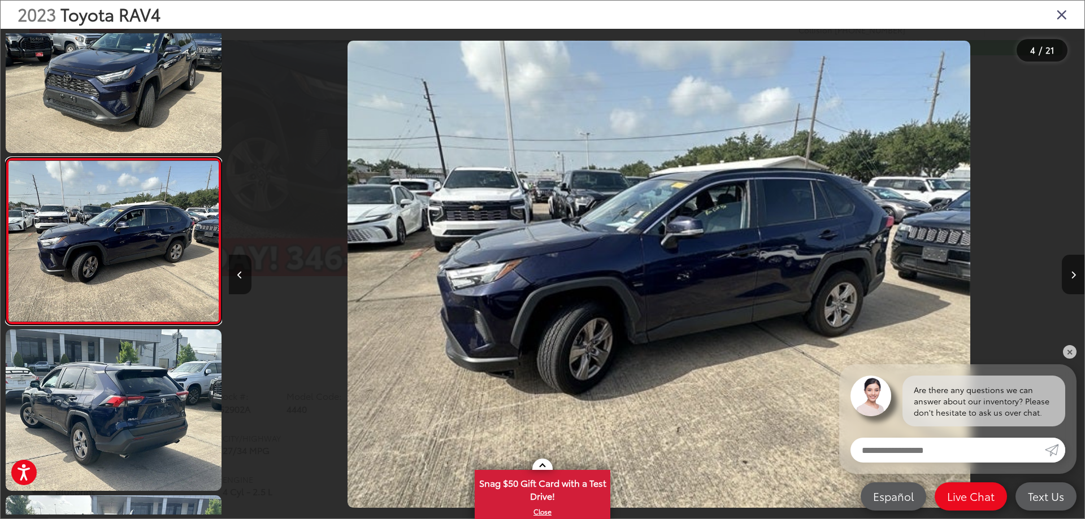
scroll to position [0, 2567]
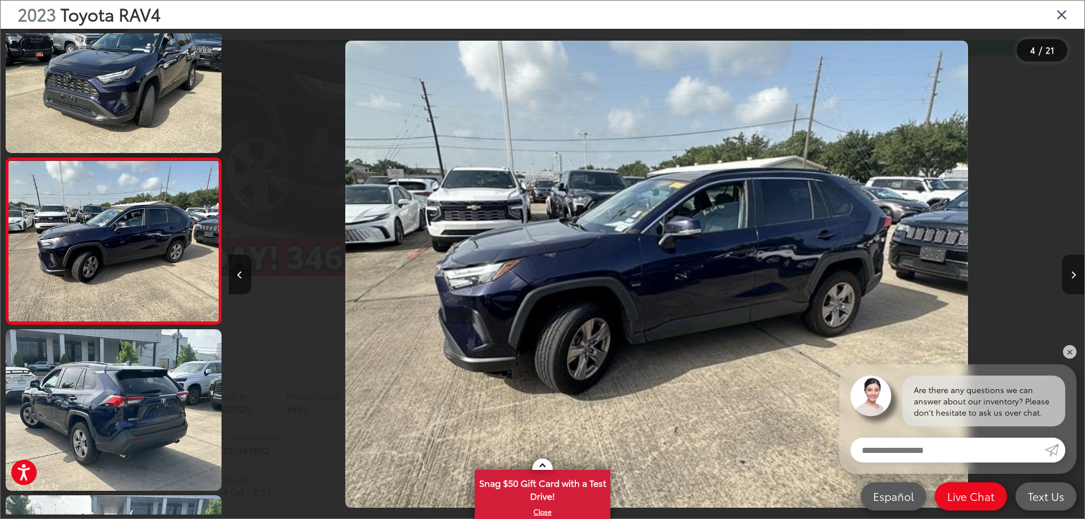
click at [1076, 279] on button "Next image" at bounding box center [1073, 275] width 23 height 40
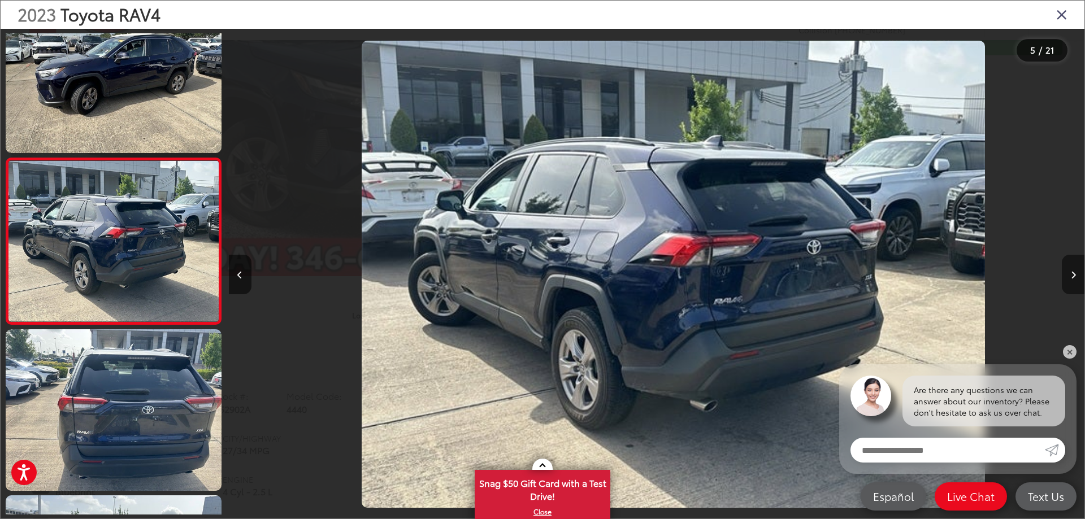
scroll to position [0, 3423]
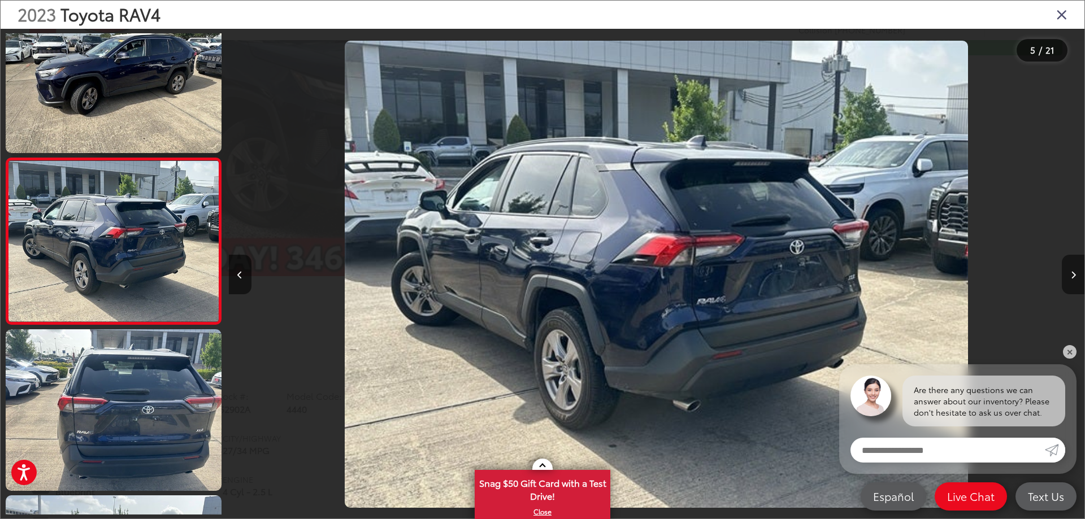
click at [1076, 279] on button "Next image" at bounding box center [1073, 275] width 23 height 40
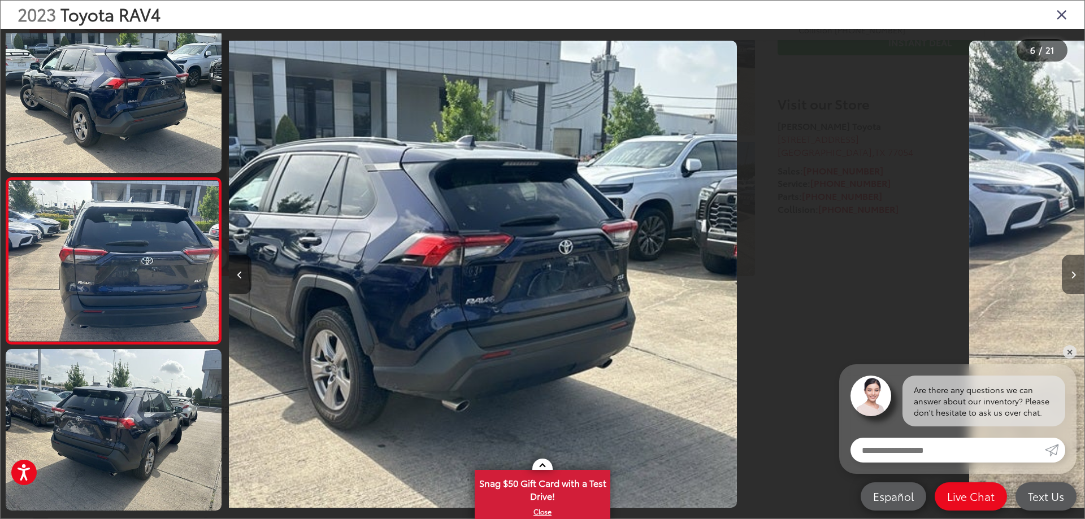
scroll to position [707, 0]
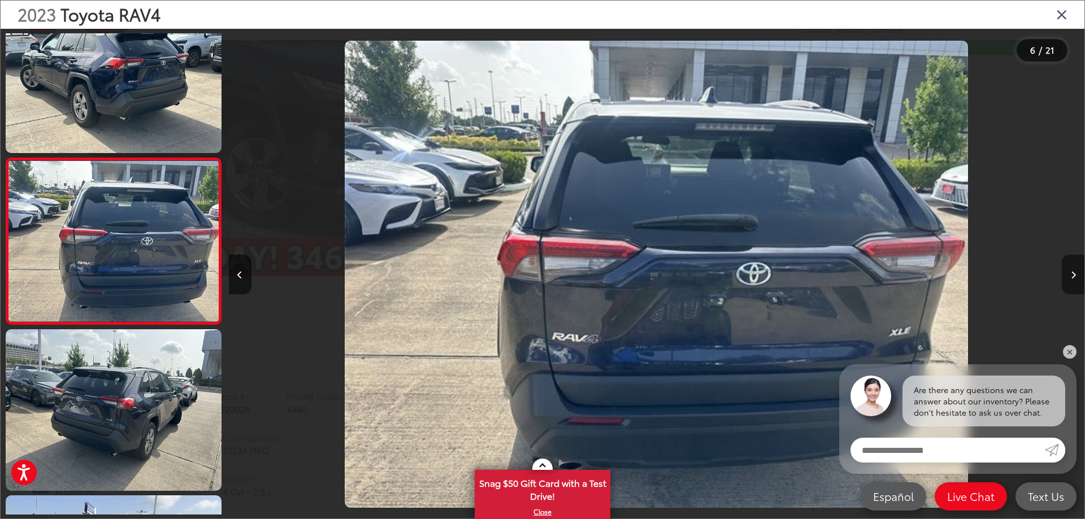
click at [1076, 279] on button "Next image" at bounding box center [1073, 275] width 23 height 40
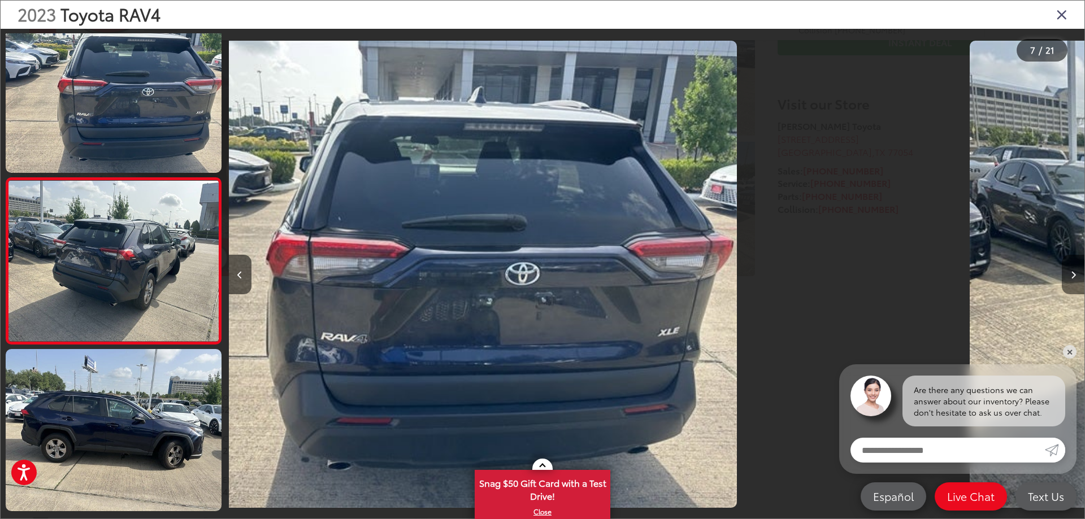
scroll to position [874, 0]
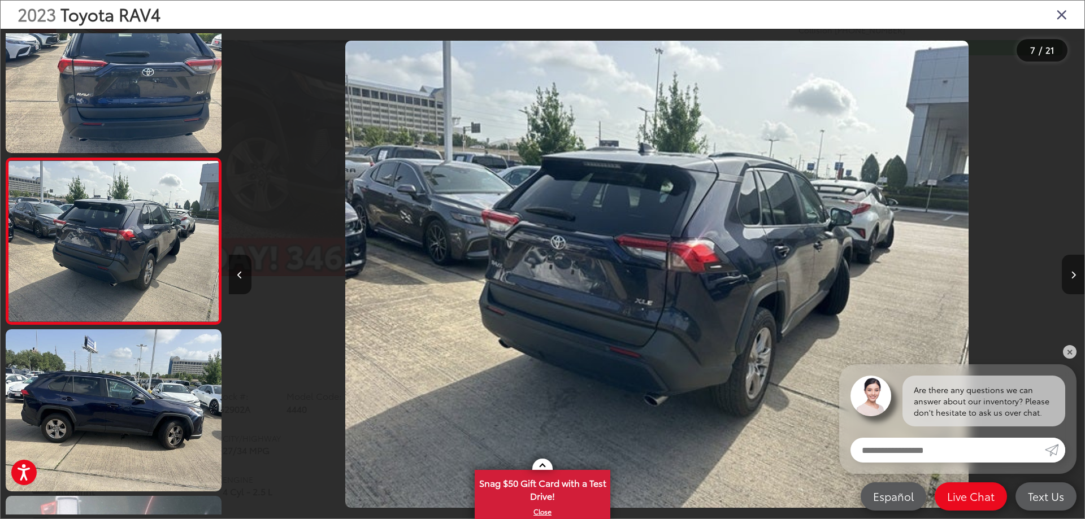
click at [1076, 279] on button "Next image" at bounding box center [1073, 275] width 23 height 40
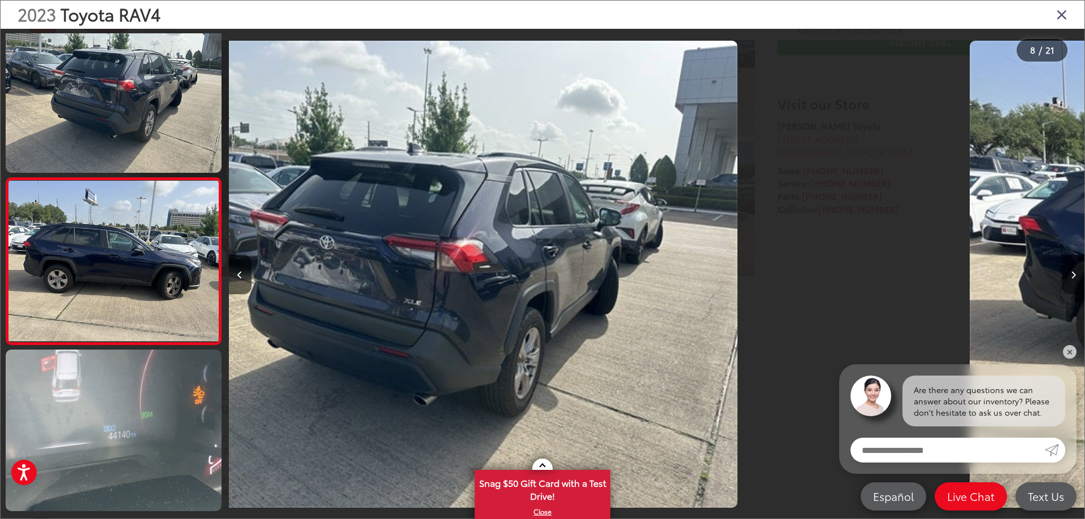
scroll to position [1040, 0]
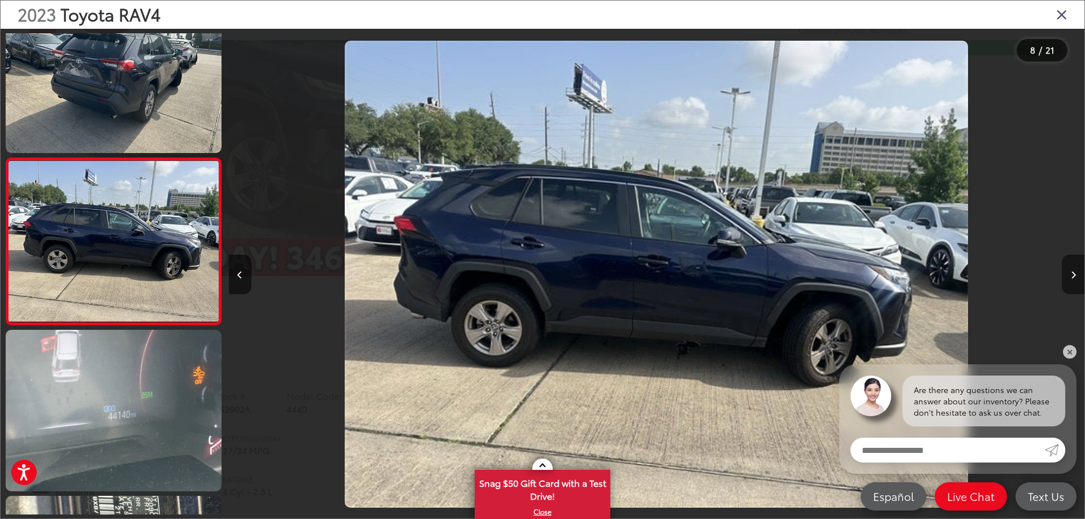
click at [1076, 279] on button "Next image" at bounding box center [1073, 275] width 23 height 40
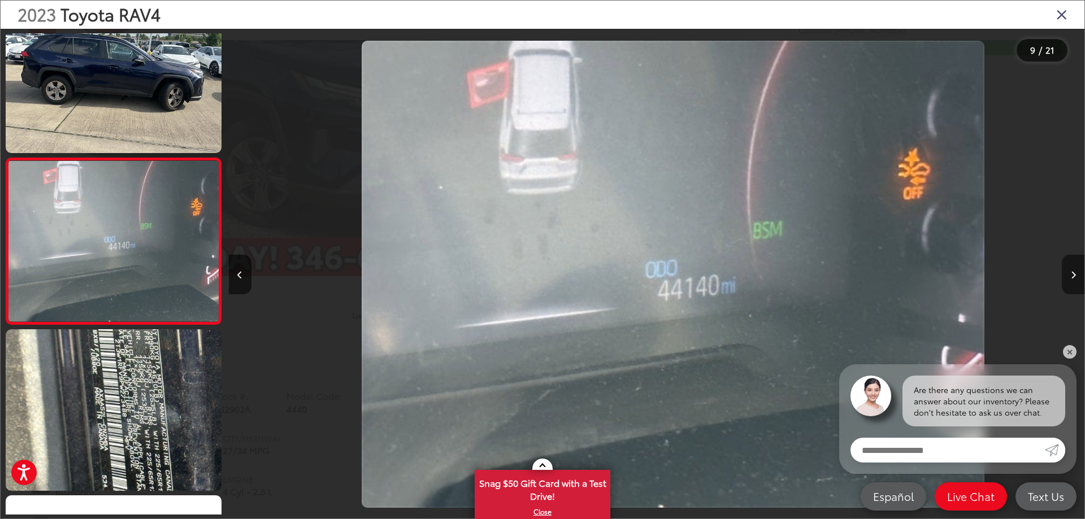
scroll to position [0, 6845]
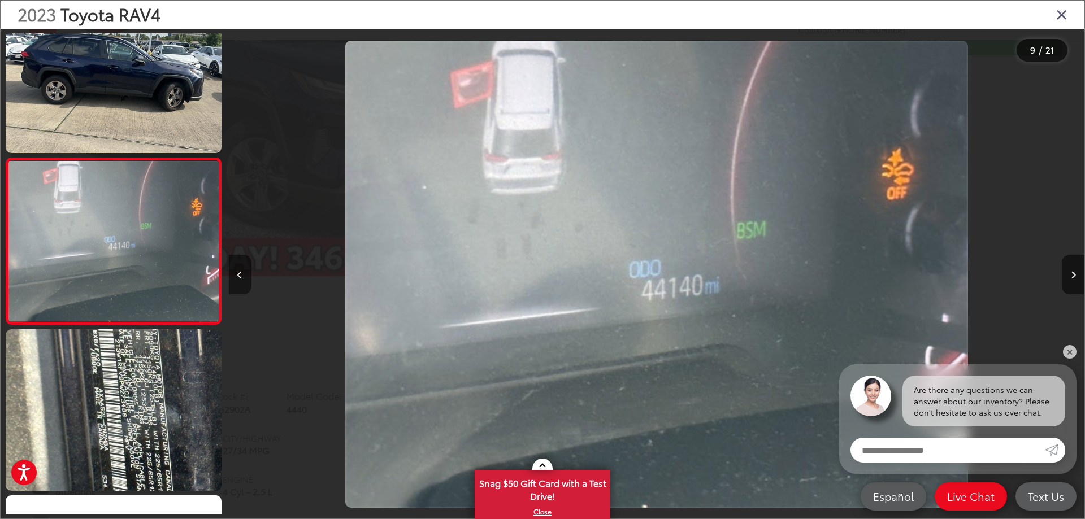
click at [244, 268] on button "Previous image" at bounding box center [240, 275] width 23 height 40
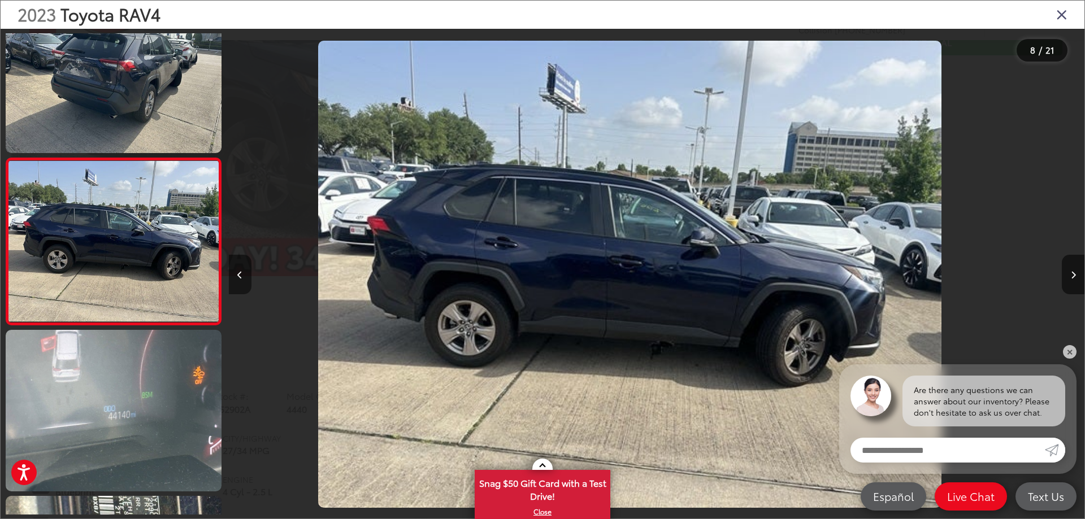
scroll to position [0, 5990]
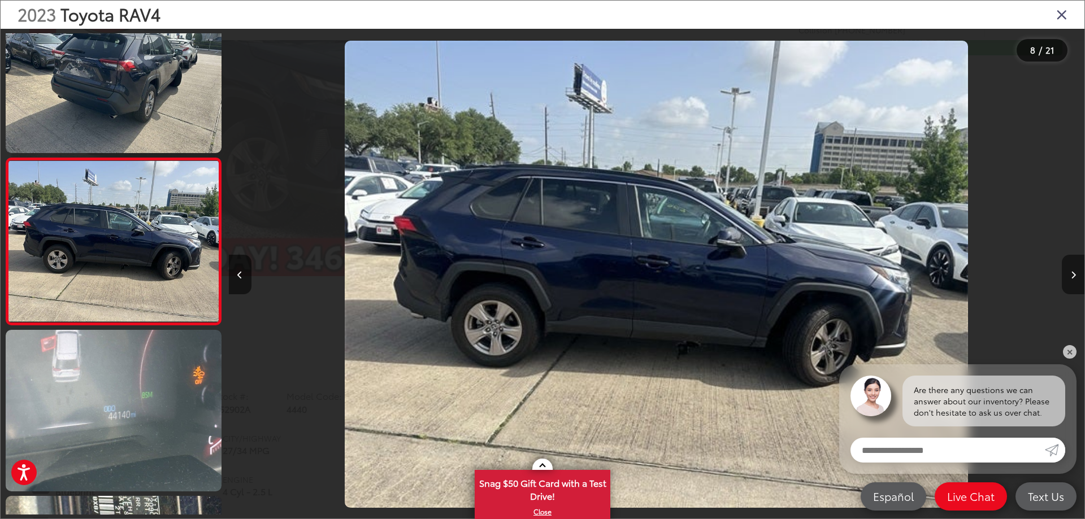
click at [1072, 279] on button "Next image" at bounding box center [1073, 275] width 23 height 40
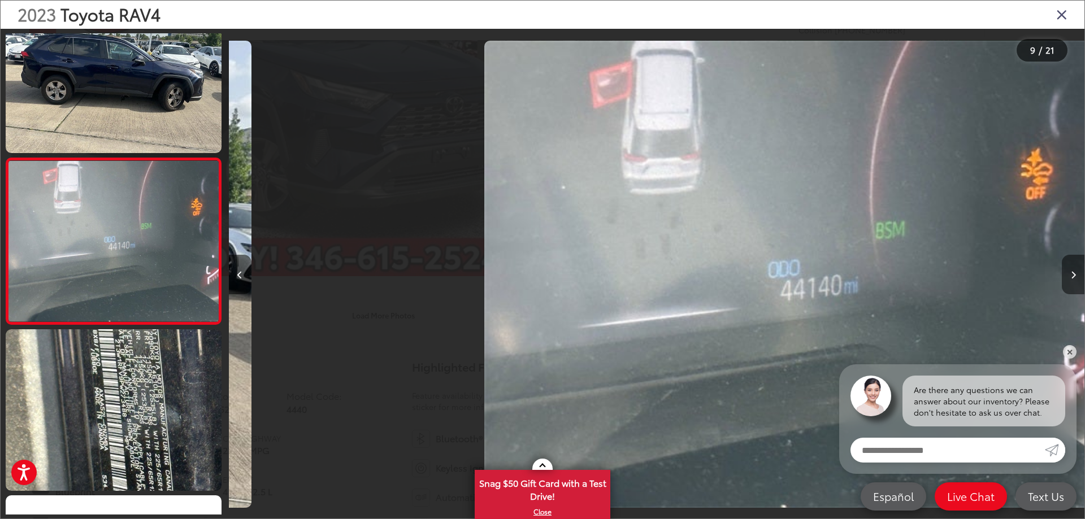
scroll to position [0, 0]
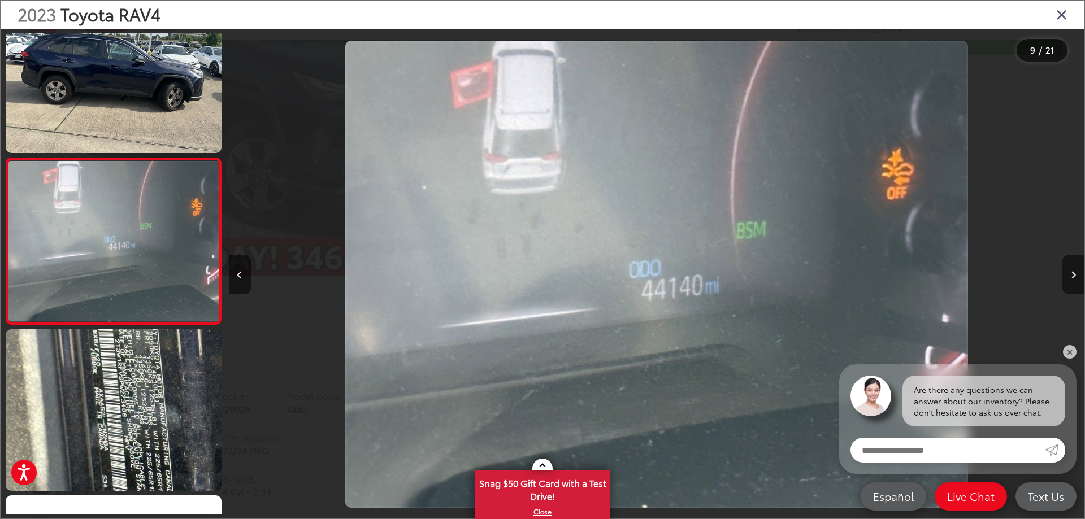
click at [1073, 279] on button "Next image" at bounding box center [1073, 275] width 23 height 40
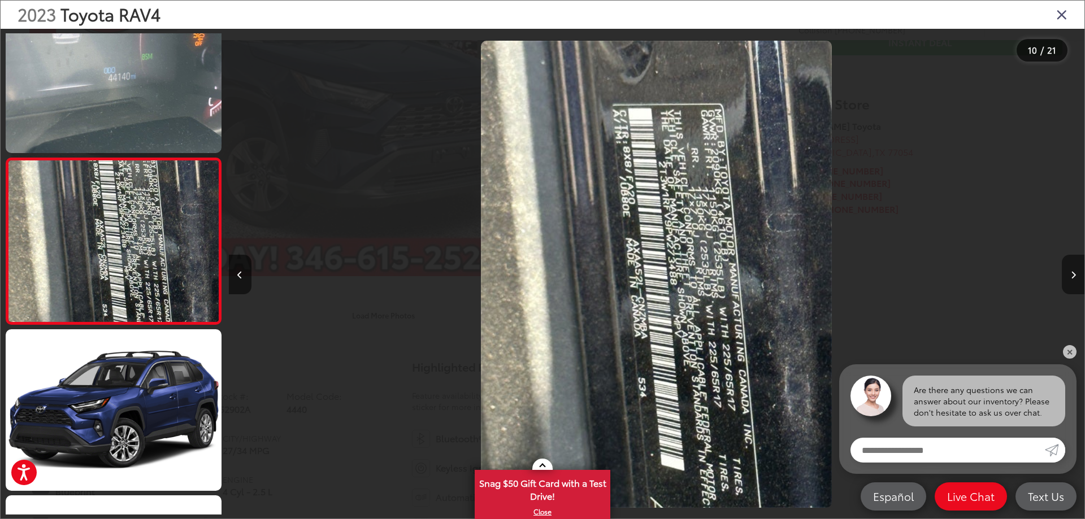
click at [1073, 279] on button "Next image" at bounding box center [1073, 275] width 23 height 40
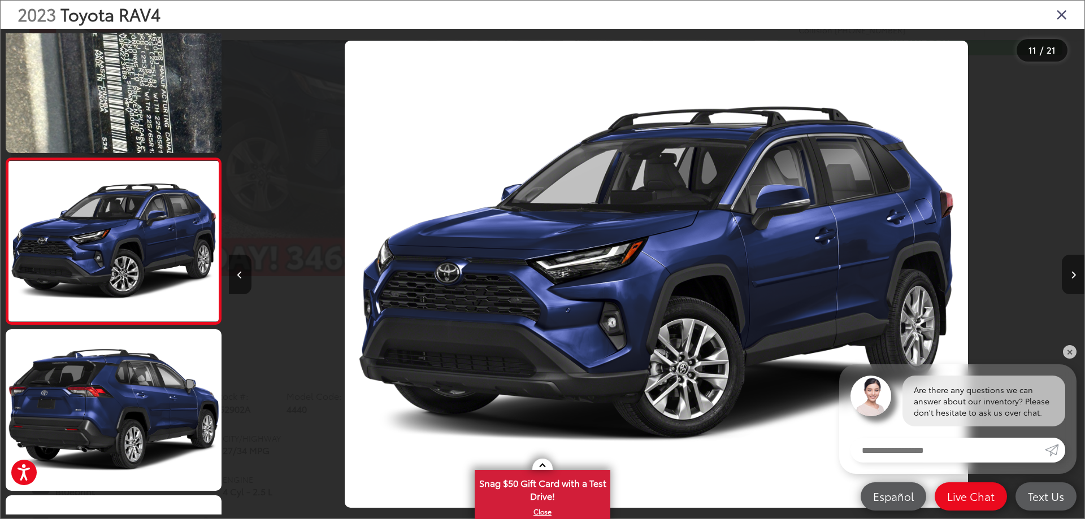
click at [1074, 279] on button "Next image" at bounding box center [1073, 275] width 23 height 40
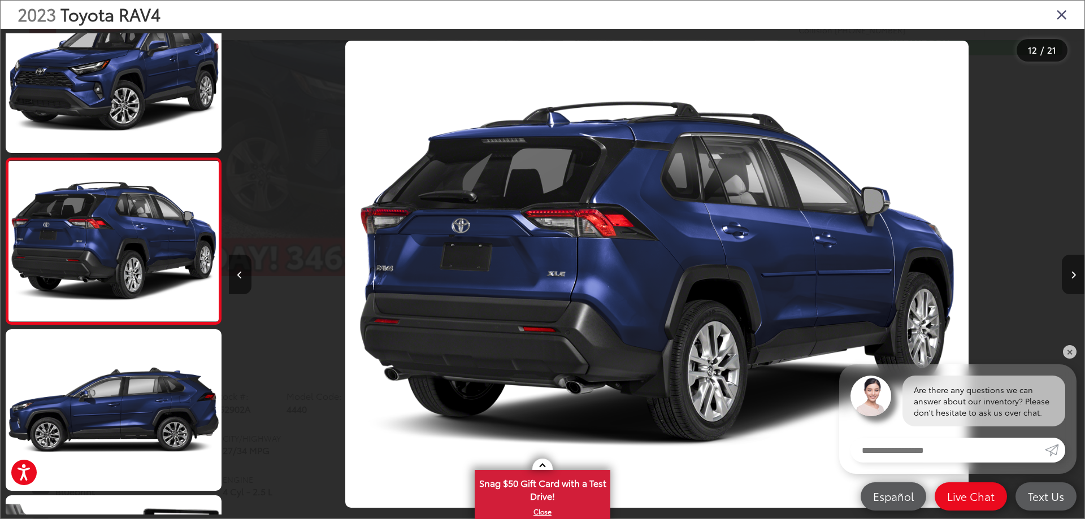
click at [1074, 279] on button "Next image" at bounding box center [1073, 275] width 23 height 40
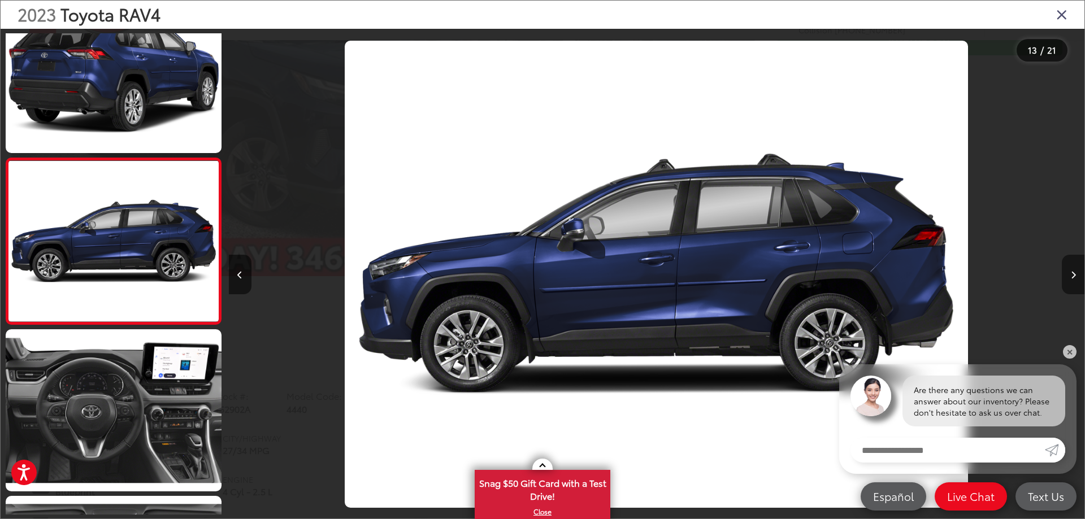
click at [1074, 279] on button "Next image" at bounding box center [1073, 275] width 23 height 40
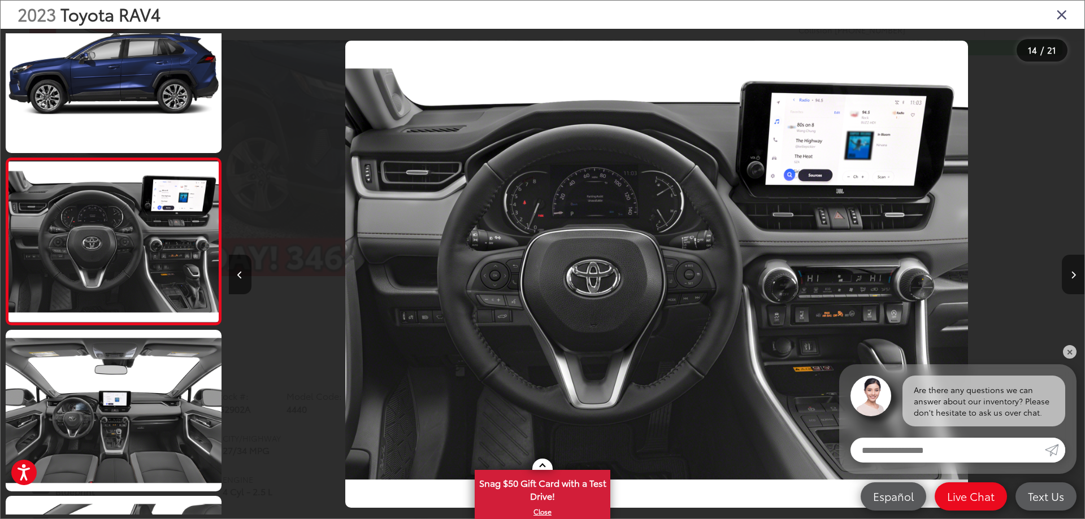
click at [1074, 279] on button "Next image" at bounding box center [1073, 275] width 23 height 40
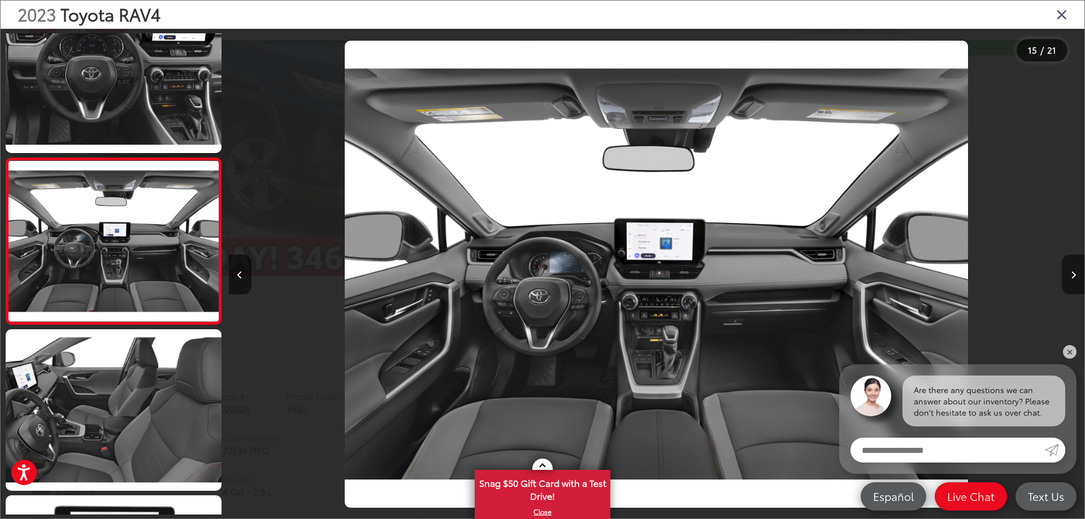
click at [1074, 279] on button "Next image" at bounding box center [1073, 275] width 23 height 40
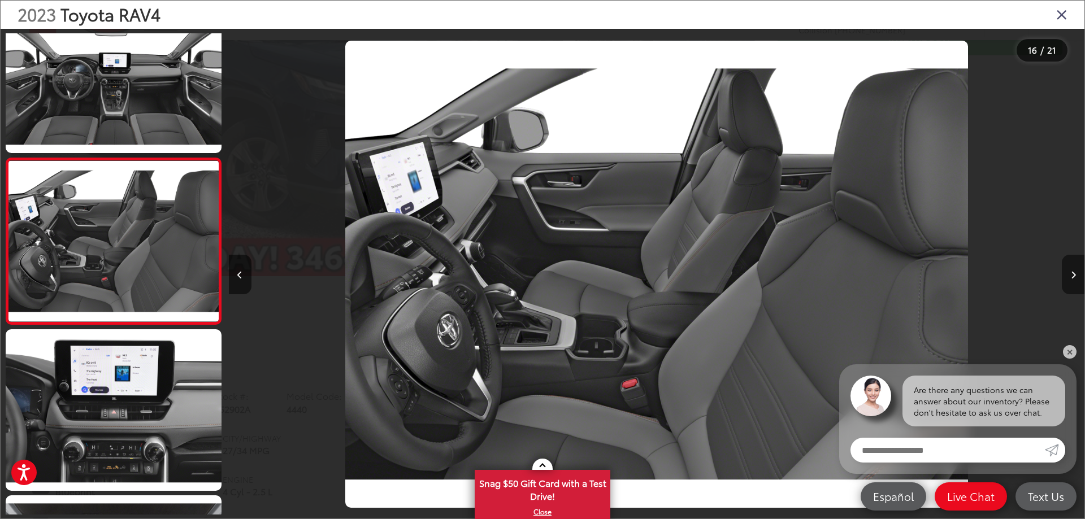
click at [1074, 279] on button "Next image" at bounding box center [1073, 275] width 23 height 40
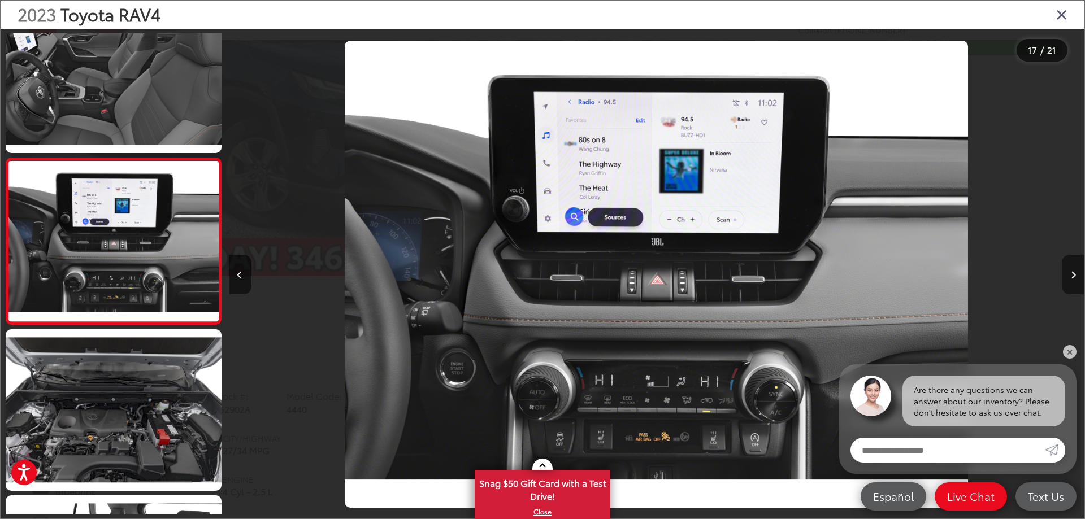
click at [1074, 279] on button "Next image" at bounding box center [1073, 275] width 23 height 40
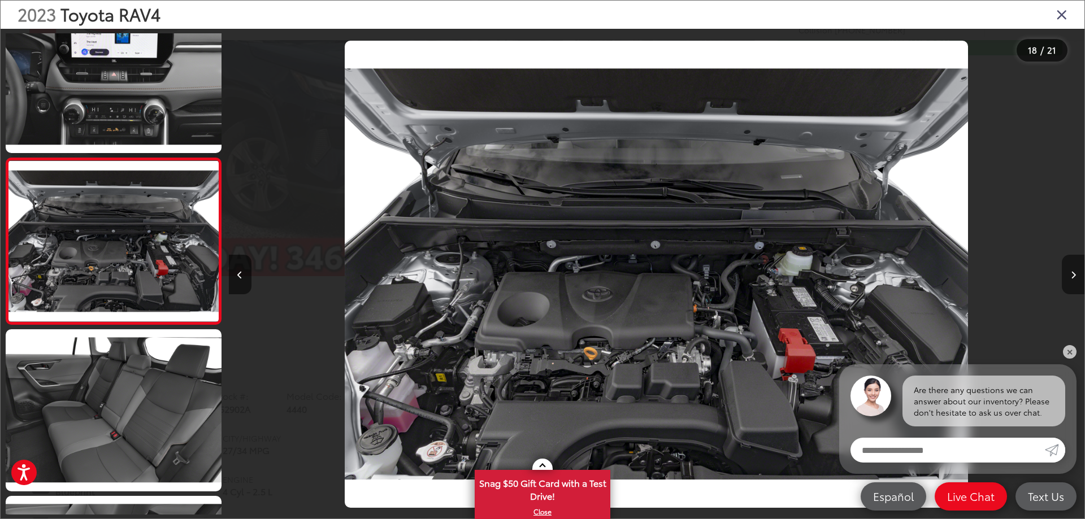
click at [1074, 279] on button "Next image" at bounding box center [1073, 275] width 23 height 40
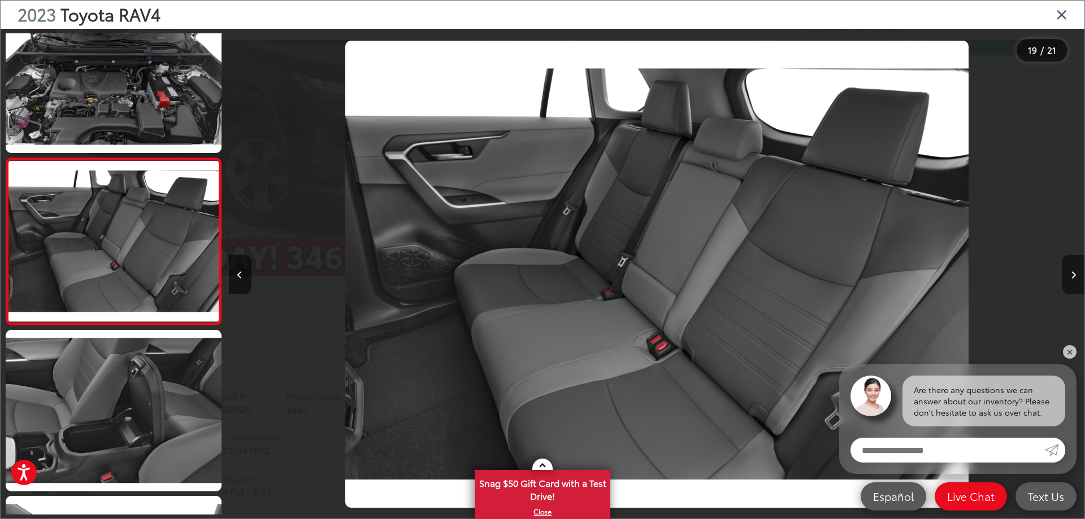
click at [1074, 279] on button "Next image" at bounding box center [1073, 275] width 23 height 40
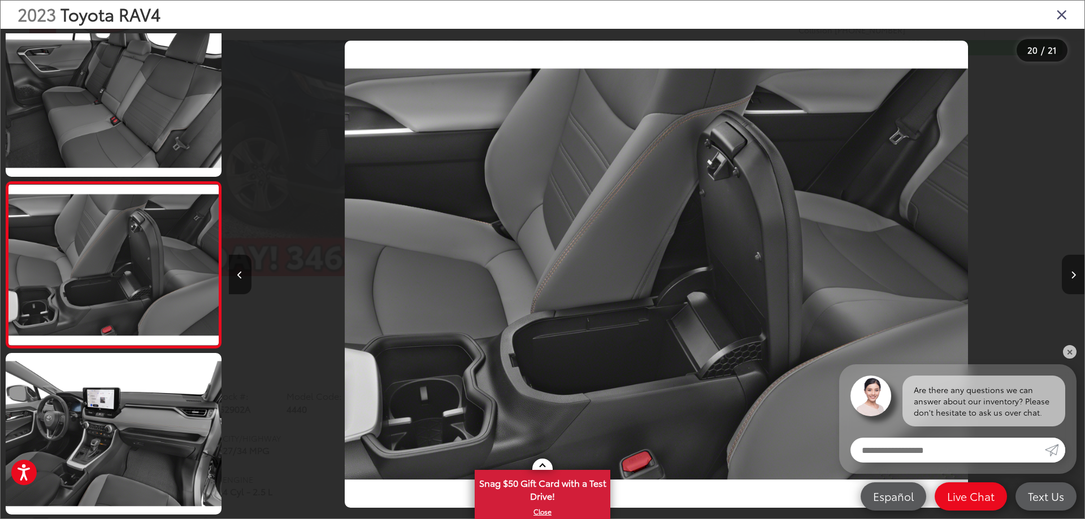
click at [1074, 279] on button "Next image" at bounding box center [1073, 275] width 23 height 40
